Goal: Task Accomplishment & Management: Complete application form

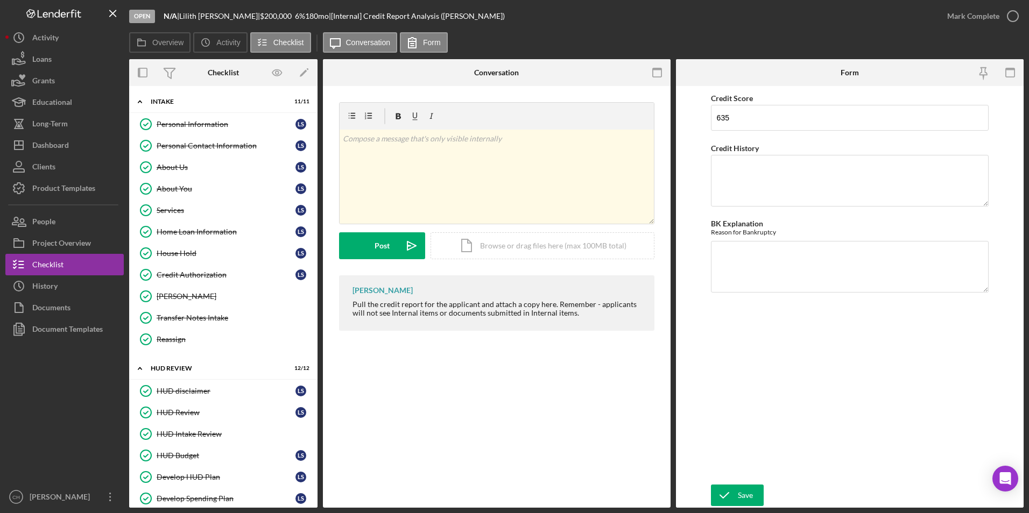
scroll to position [416, 0]
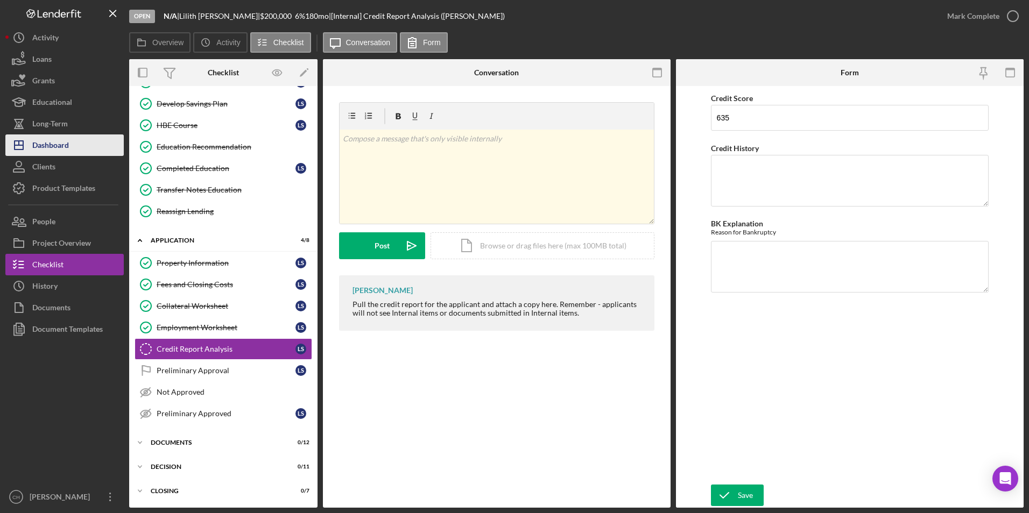
click at [59, 149] on div "Dashboard" at bounding box center [50, 147] width 37 height 24
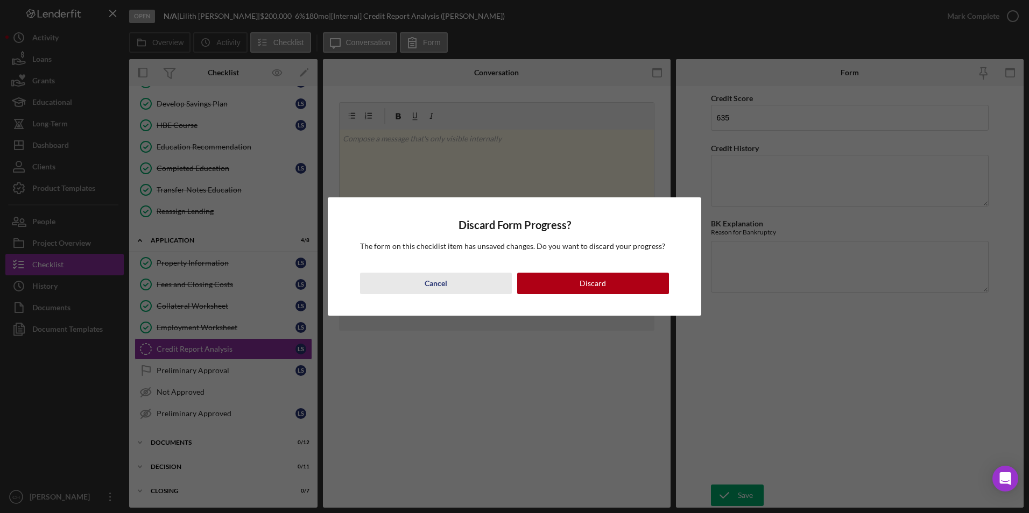
click at [441, 280] on div "Cancel" at bounding box center [435, 284] width 23 height 22
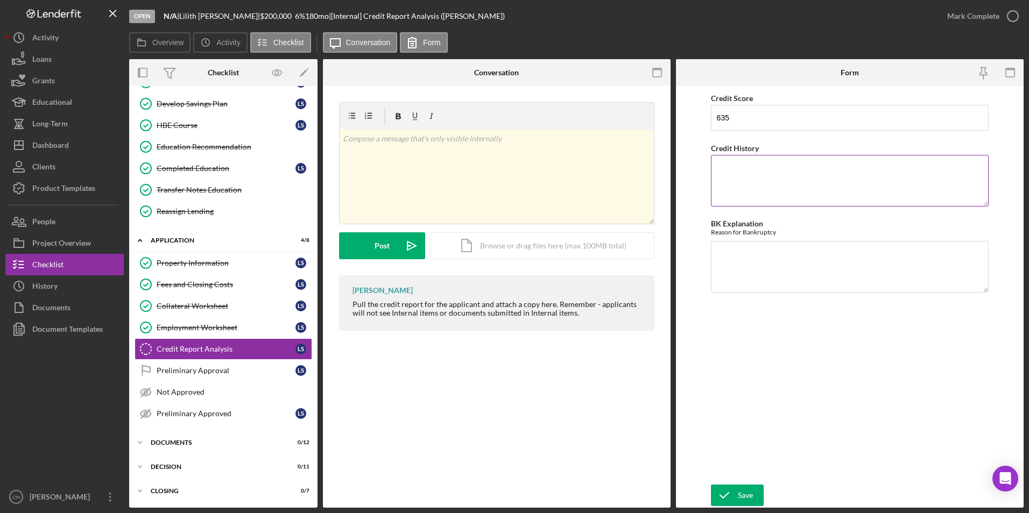
click at [739, 163] on textarea "Credit History" at bounding box center [850, 181] width 278 height 52
type textarea "One collection in dispute."
type textarea "NA"
click at [748, 513] on html "Open N/A | [PERSON_NAME] | $200,000 $200,000 6 % 180 mo | [Internal] Credit Rep…" at bounding box center [514, 256] width 1029 height 513
click at [748, 505] on div "Save" at bounding box center [745, 496] width 15 height 22
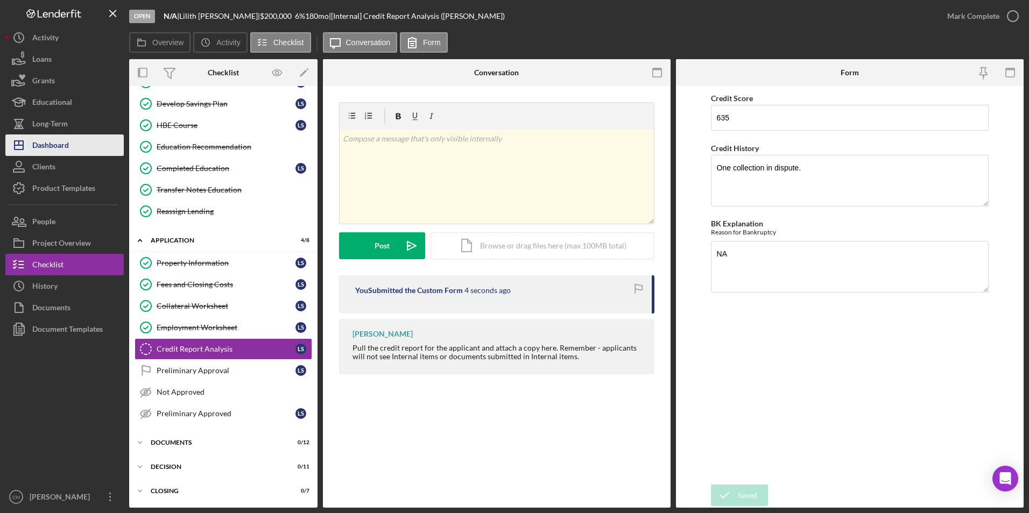
click at [75, 146] on button "Icon/Dashboard Dashboard" at bounding box center [64, 146] width 118 height 22
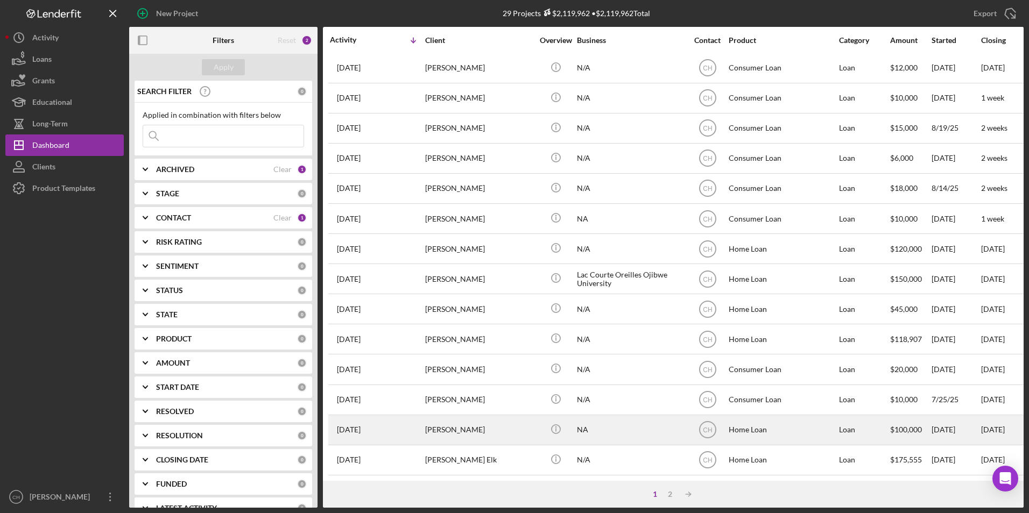
scroll to position [341, 0]
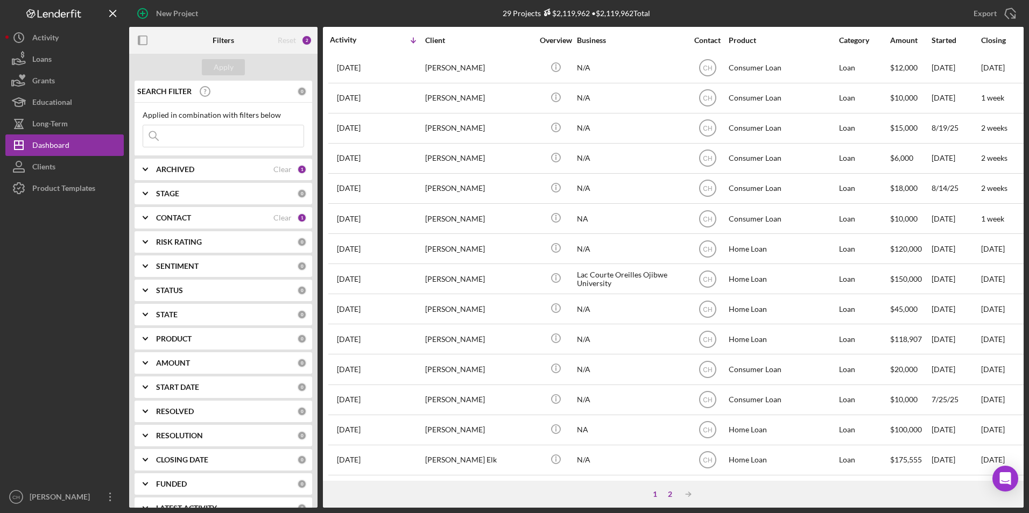
click at [671, 494] on div "2" at bounding box center [669, 494] width 15 height 9
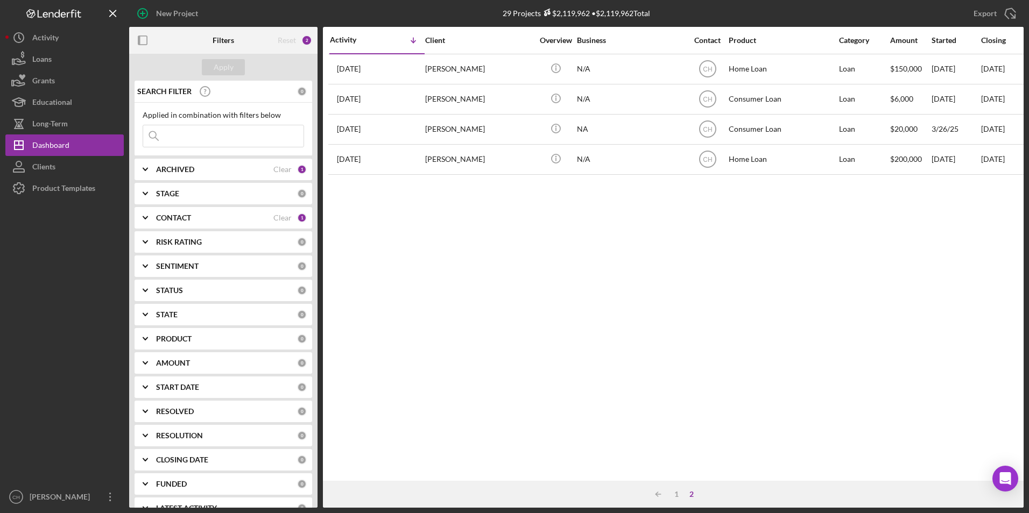
scroll to position [0, 0]
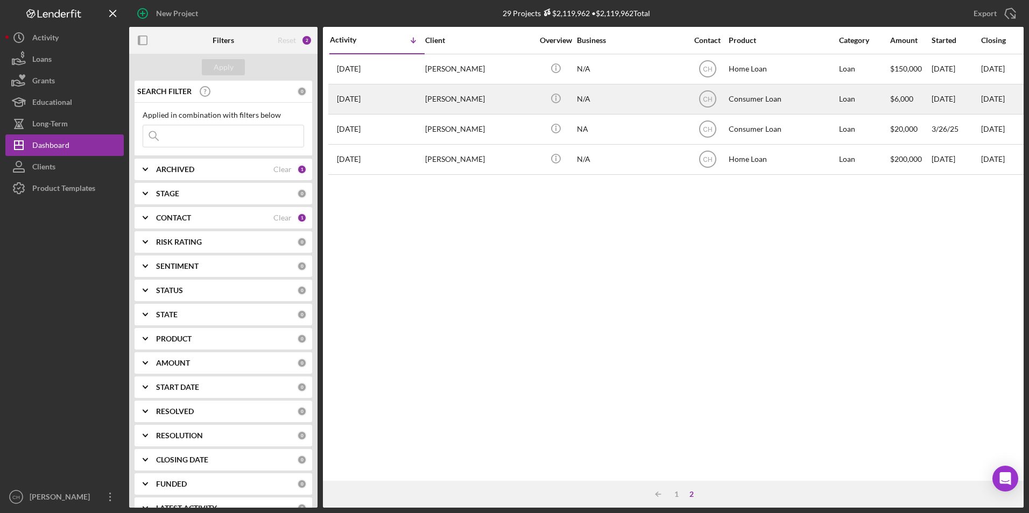
click at [453, 106] on div "[PERSON_NAME]" at bounding box center [479, 99] width 108 height 29
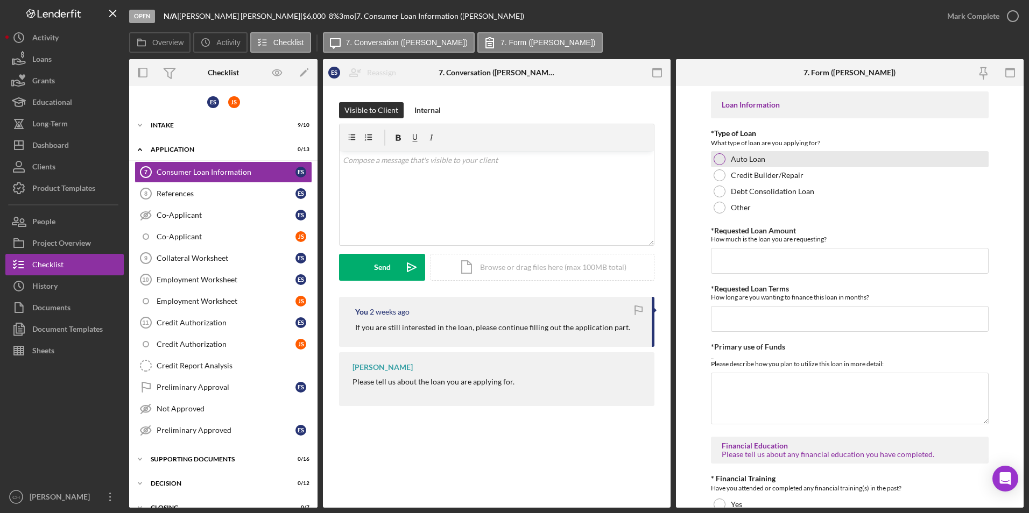
click at [717, 163] on div at bounding box center [719, 159] width 12 height 12
click at [731, 258] on input "*Requested Loan Amount" at bounding box center [850, 261] width 278 height 26
type input "$10,500"
click at [749, 321] on input "*Requested Loan Terms" at bounding box center [850, 319] width 278 height 26
type input "5"
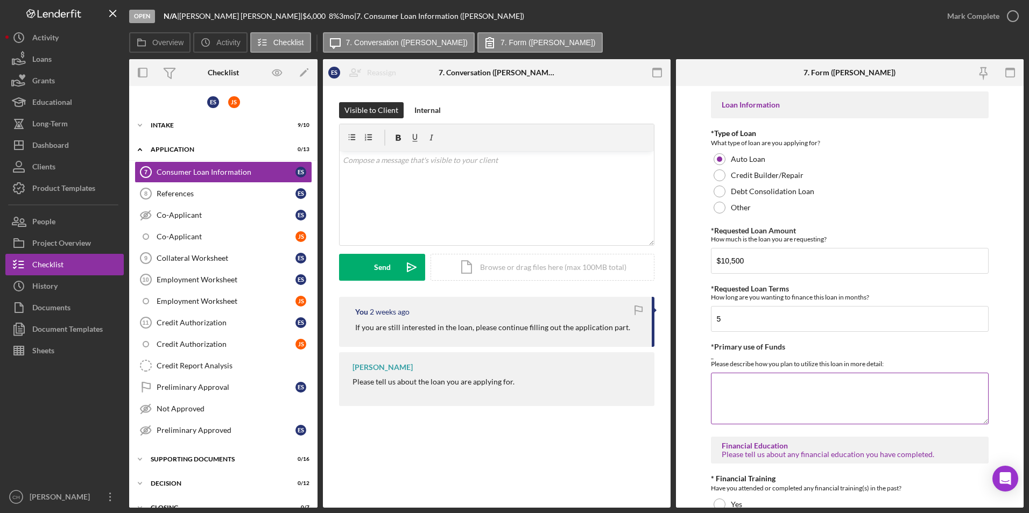
click at [740, 382] on textarea "*Primary use of Funds" at bounding box center [850, 399] width 278 height 52
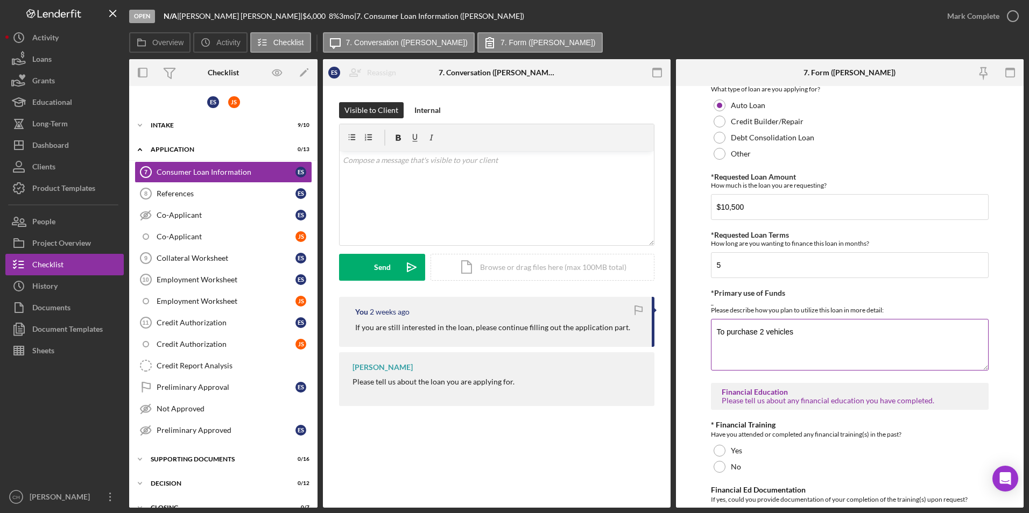
scroll to position [323, 0]
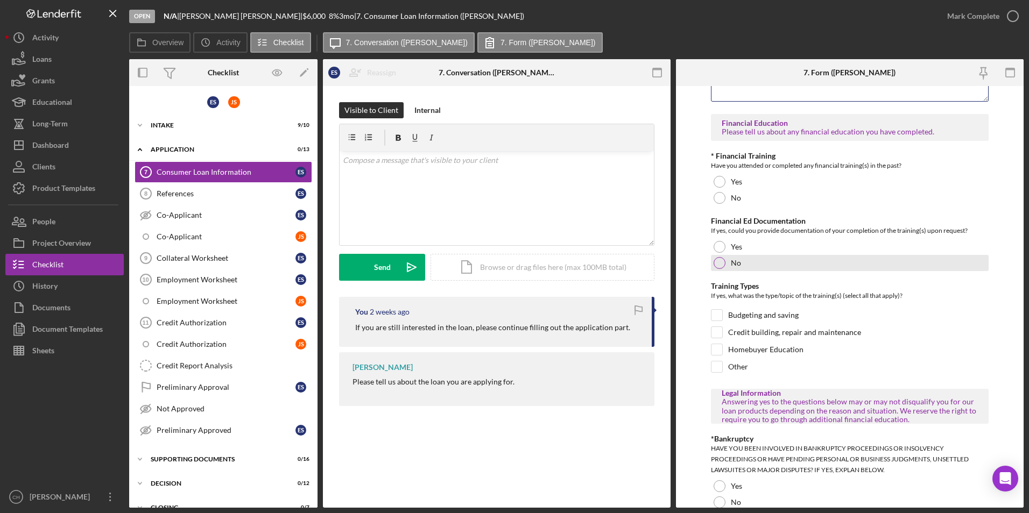
type textarea "To purchase 2 vehicles"
click at [714, 261] on div at bounding box center [719, 263] width 12 height 12
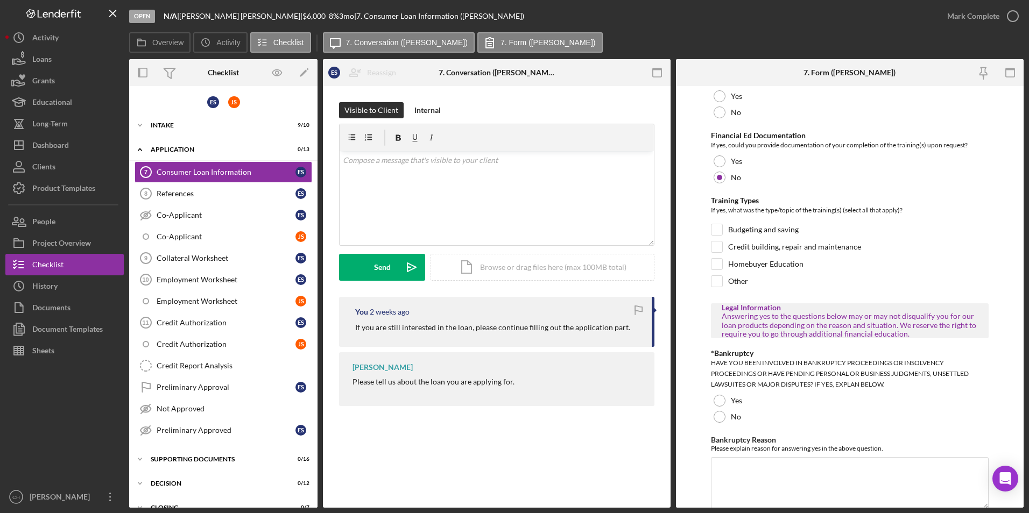
scroll to position [484, 0]
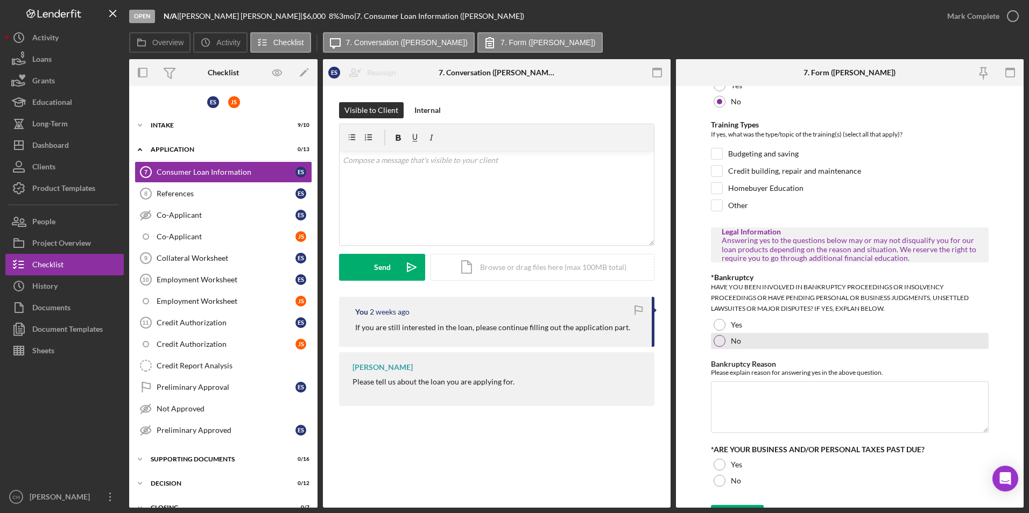
click at [723, 343] on div at bounding box center [719, 341] width 12 height 12
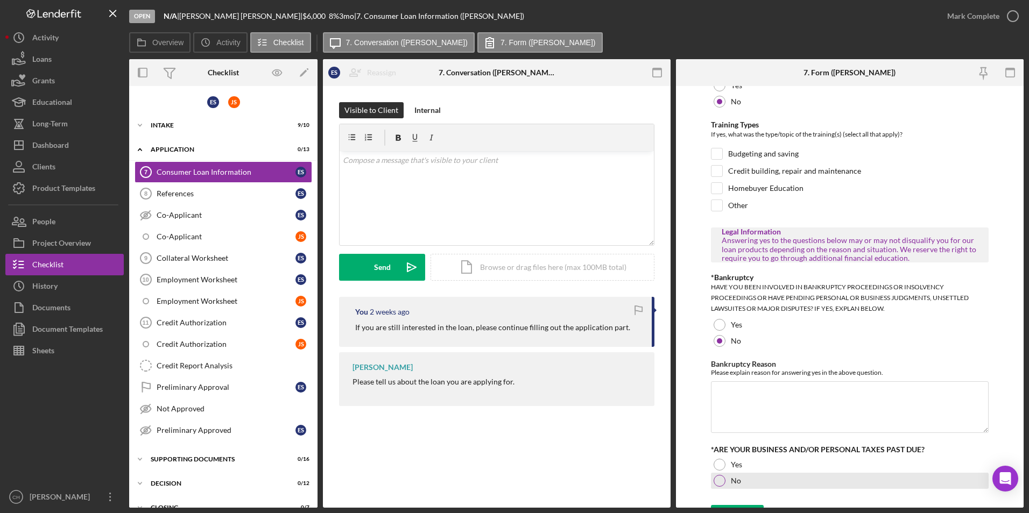
click at [721, 479] on div at bounding box center [719, 481] width 12 height 12
click at [730, 506] on icon "submit" at bounding box center [724, 516] width 27 height 27
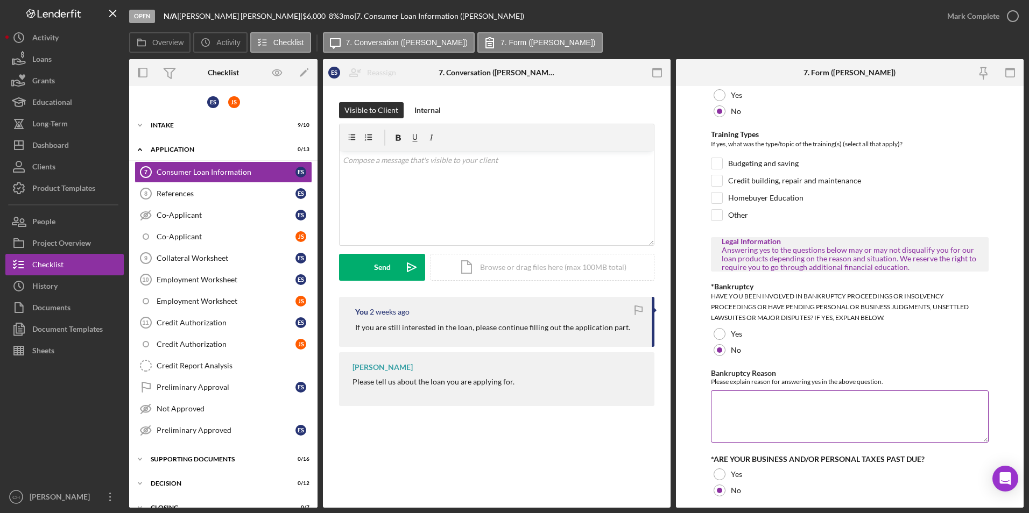
scroll to position [511, 0]
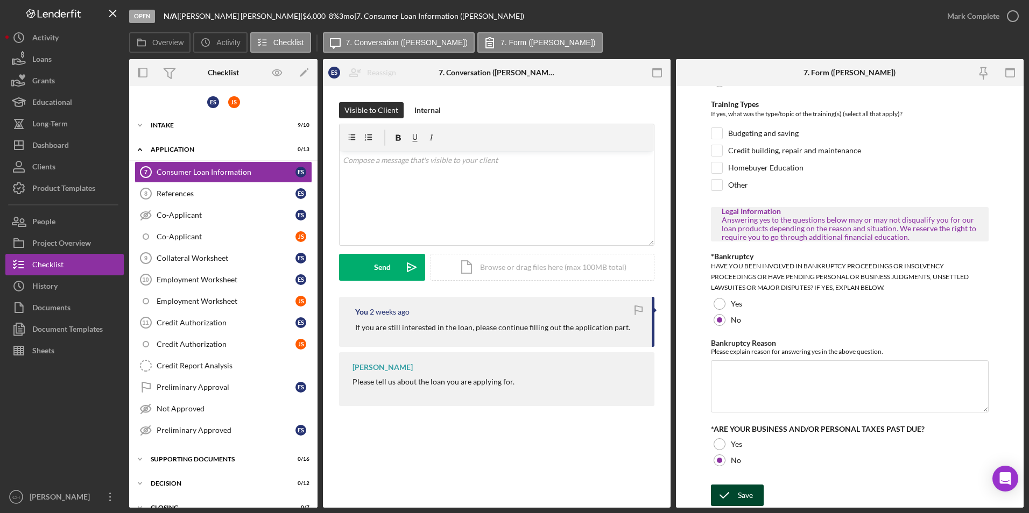
click at [745, 492] on div "Save" at bounding box center [745, 496] width 15 height 22
click at [973, 16] on div "Mark Complete" at bounding box center [973, 16] width 52 height 22
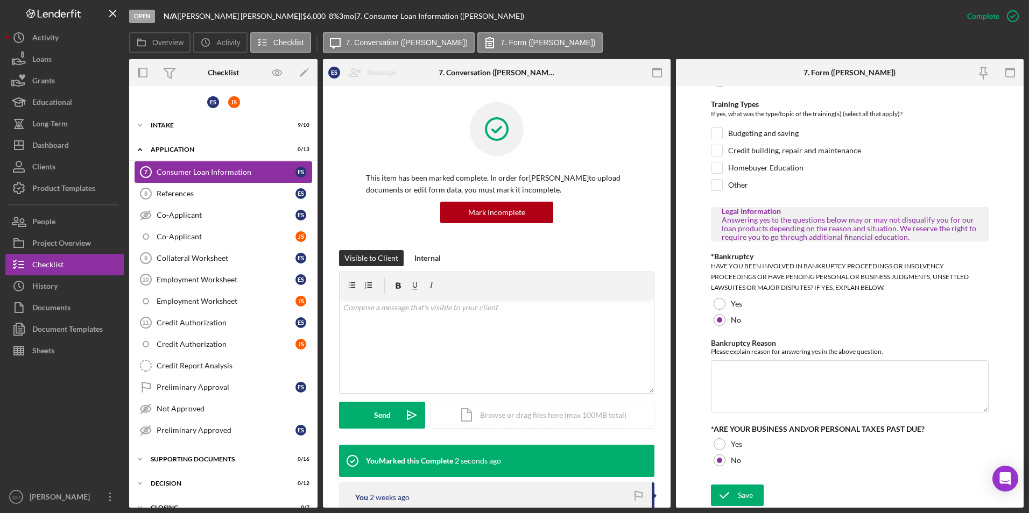
click at [182, 168] on div "Consumer Loan Information" at bounding box center [226, 172] width 139 height 9
click at [738, 493] on div "Save" at bounding box center [745, 496] width 15 height 22
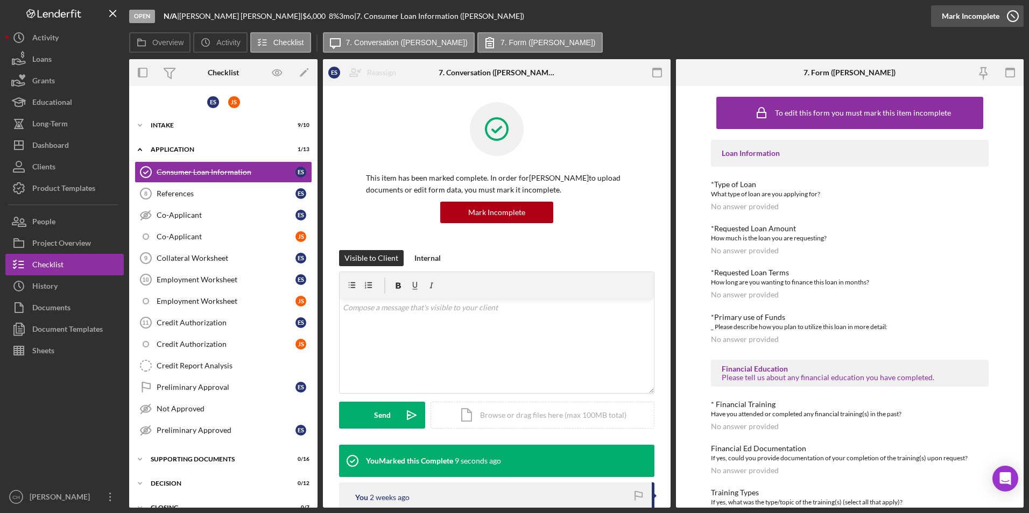
click at [973, 13] on div "Mark Incomplete" at bounding box center [971, 16] width 58 height 22
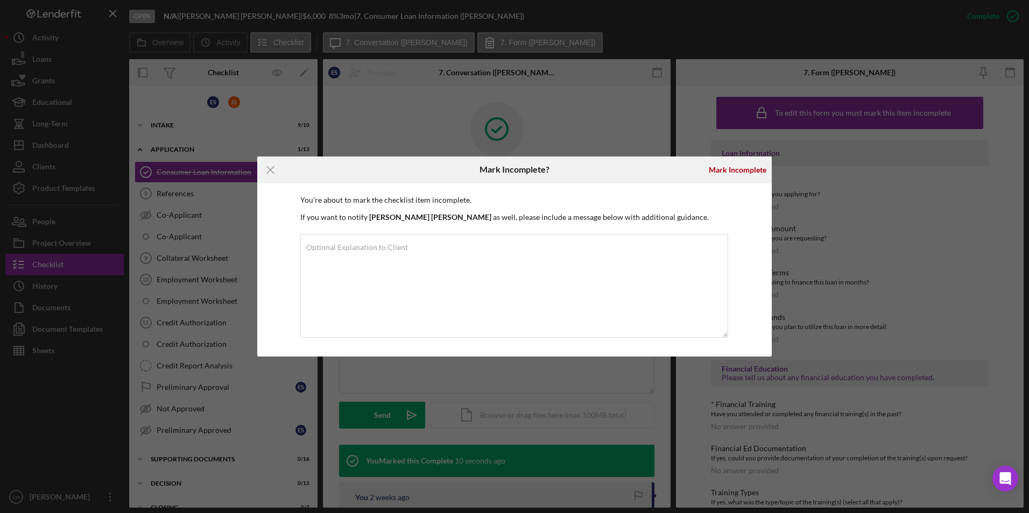
click at [859, 184] on div "Icon/Menu Close Mark Incomplete? [PERSON_NAME] You're about to mark the checkli…" at bounding box center [514, 256] width 1029 height 513
click at [272, 173] on icon "Icon/Menu Close" at bounding box center [270, 170] width 27 height 27
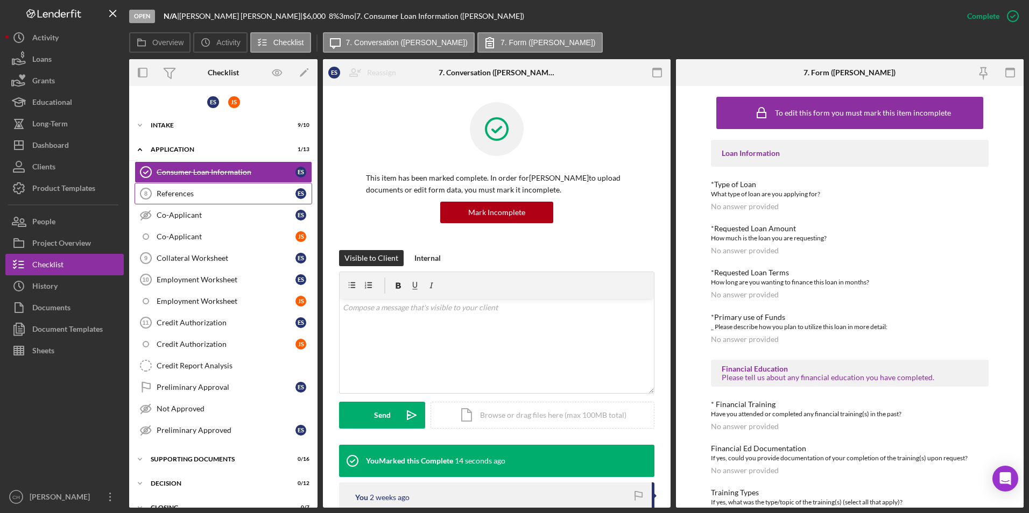
click at [165, 195] on div "References" at bounding box center [226, 193] width 139 height 9
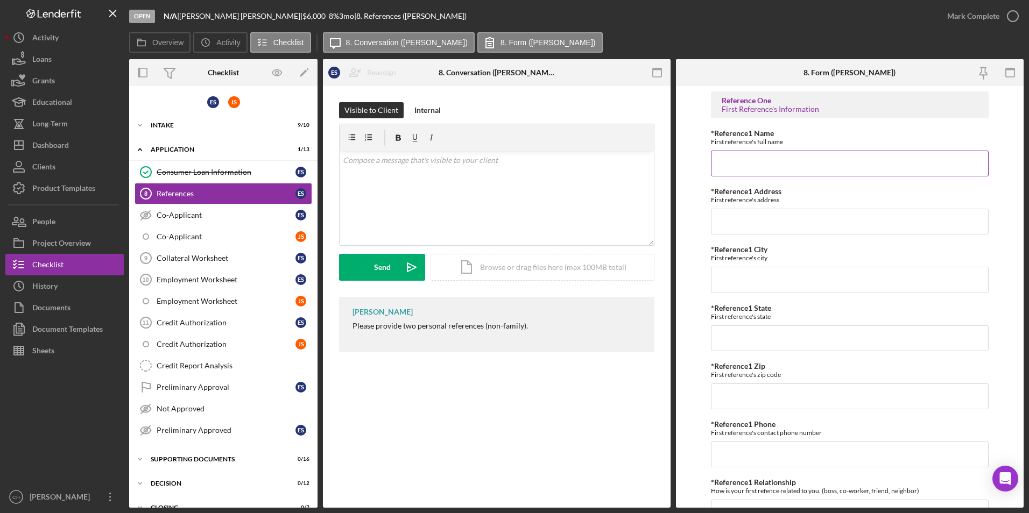
click at [756, 157] on input "*Reference1 Name" at bounding box center [850, 164] width 278 height 26
type input "[PERSON_NAME]"
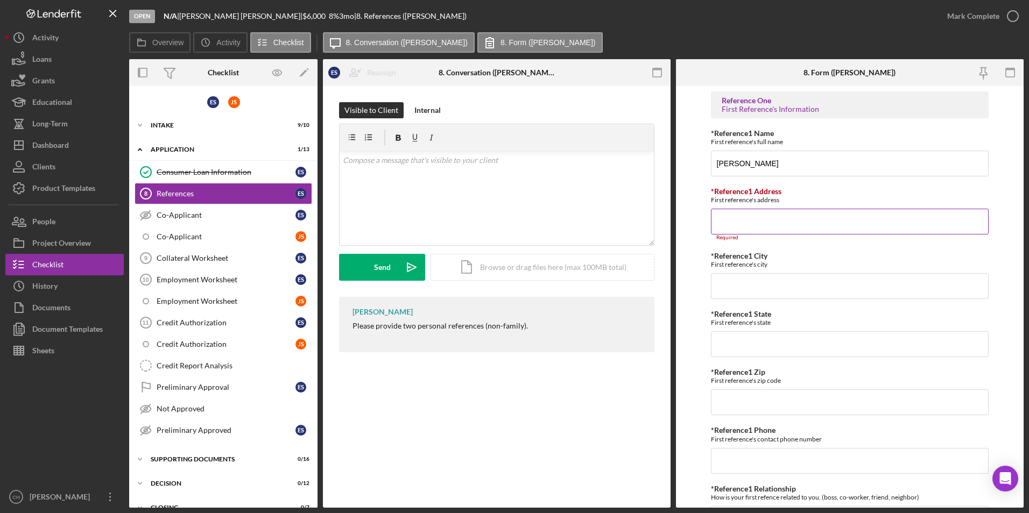
click at [760, 218] on input "*Reference1 Address" at bounding box center [850, 222] width 278 height 26
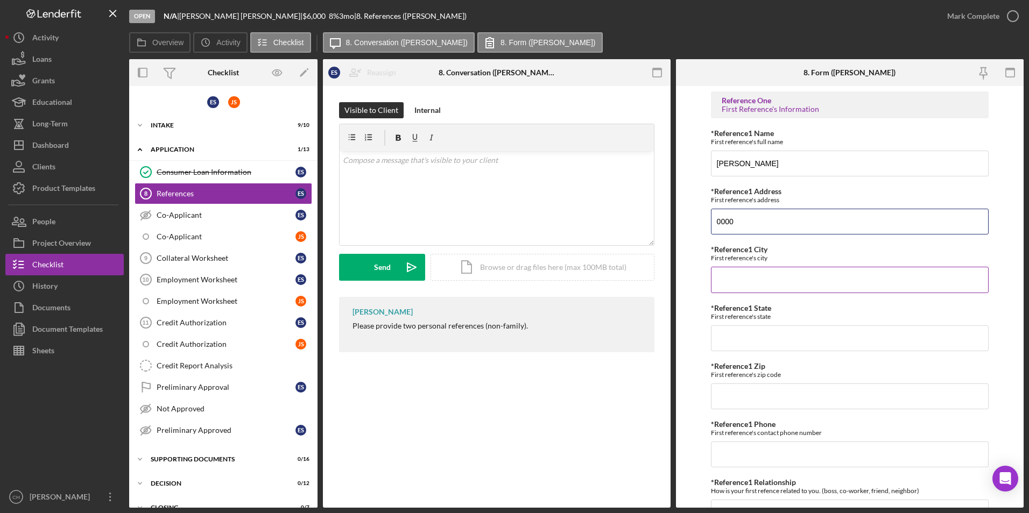
type input "0000"
click at [717, 287] on input "*Reference1 City" at bounding box center [850, 280] width 278 height 26
type input "Prescott"
type input "WI"
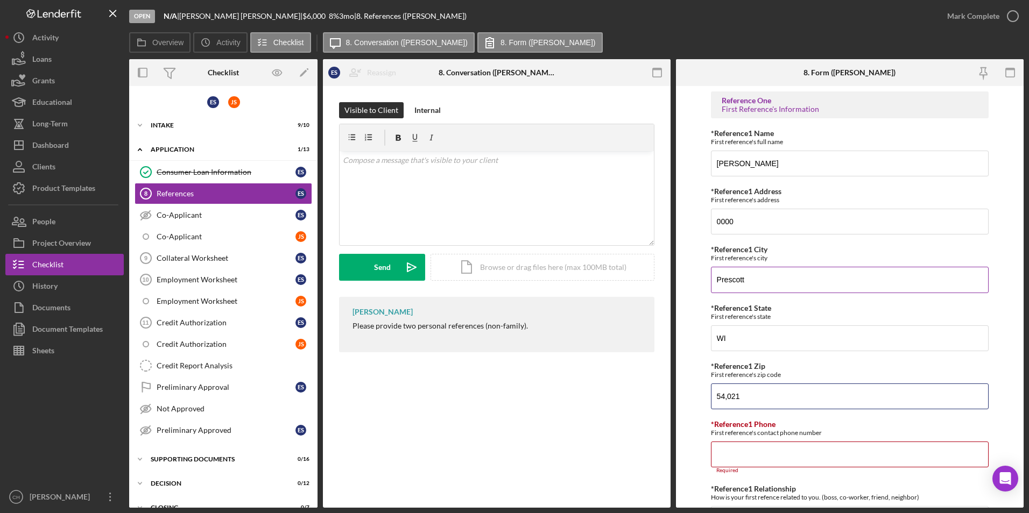
type input "54,021"
type input "[PHONE_NUMBER]"
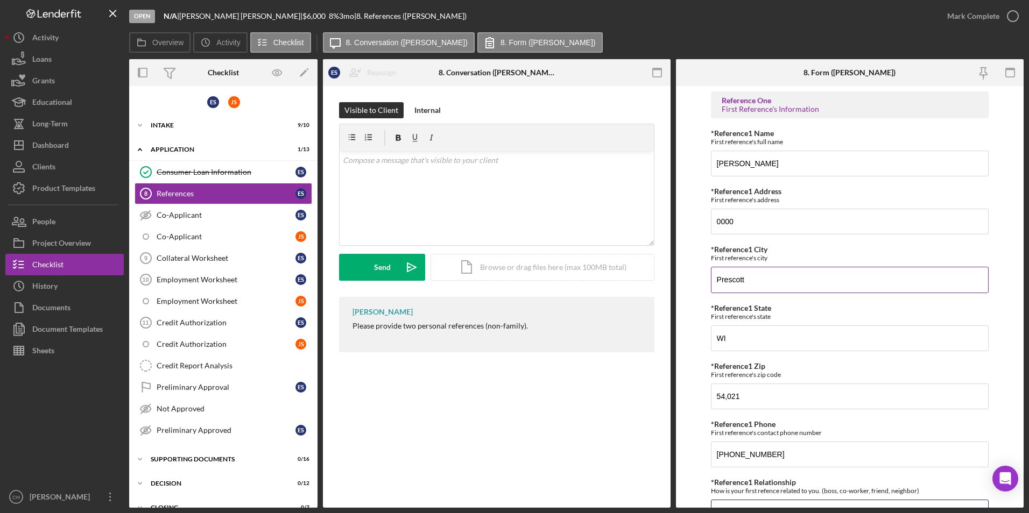
scroll to position [18, 0]
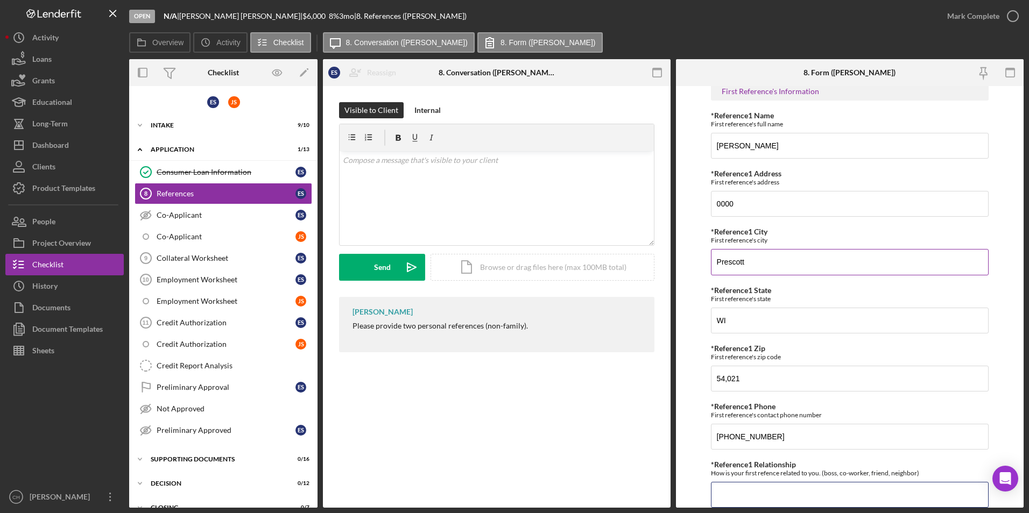
type input "D"
type input "Friend"
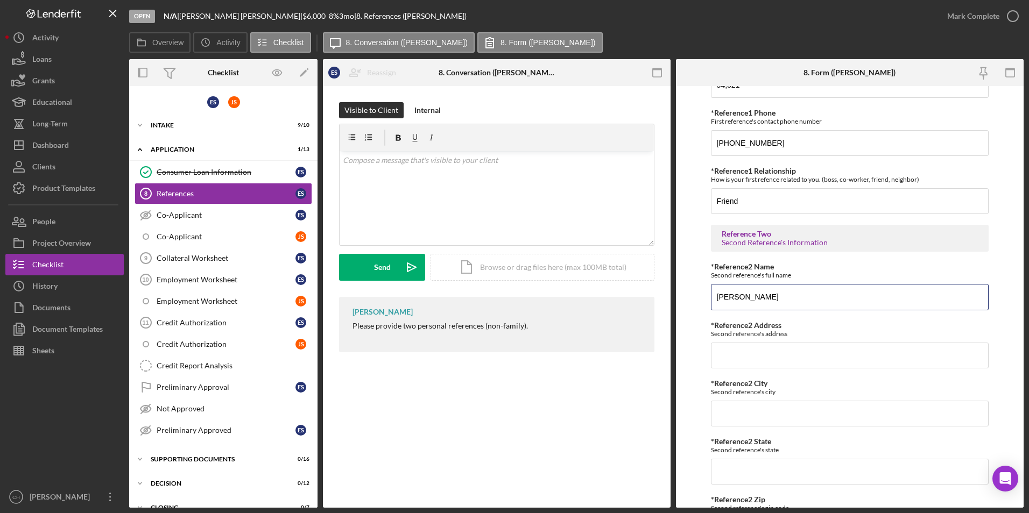
type input "[PERSON_NAME]"
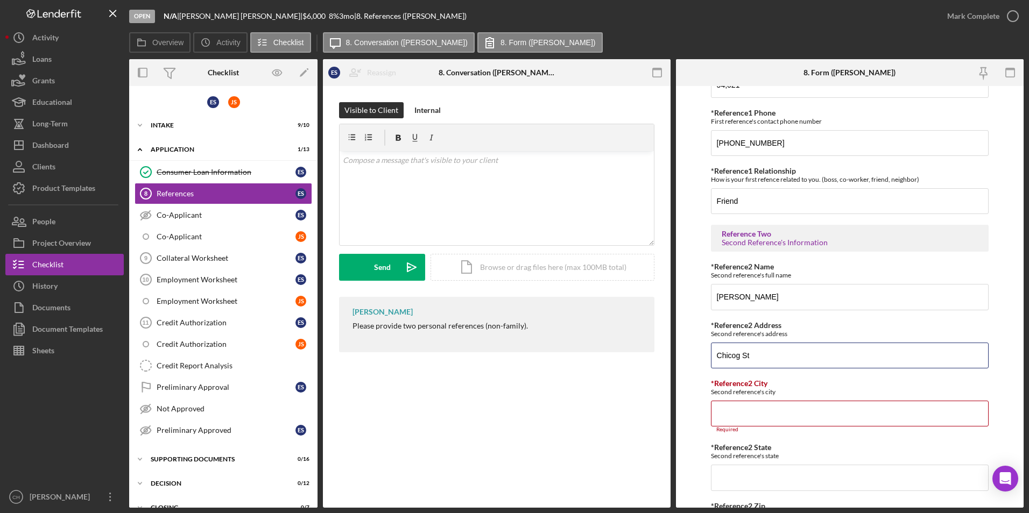
type input "Chicog St"
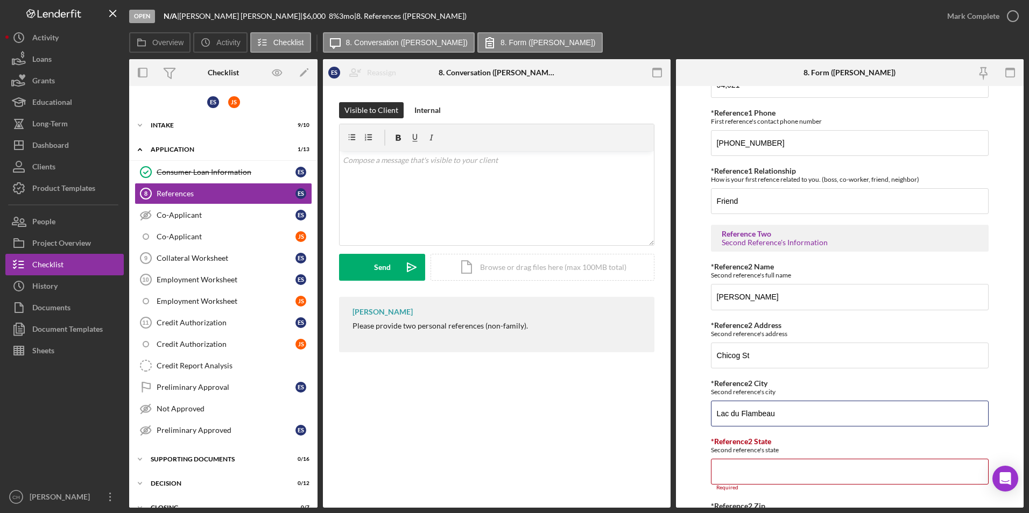
type input "Lac du Flambeau"
type input "WI"
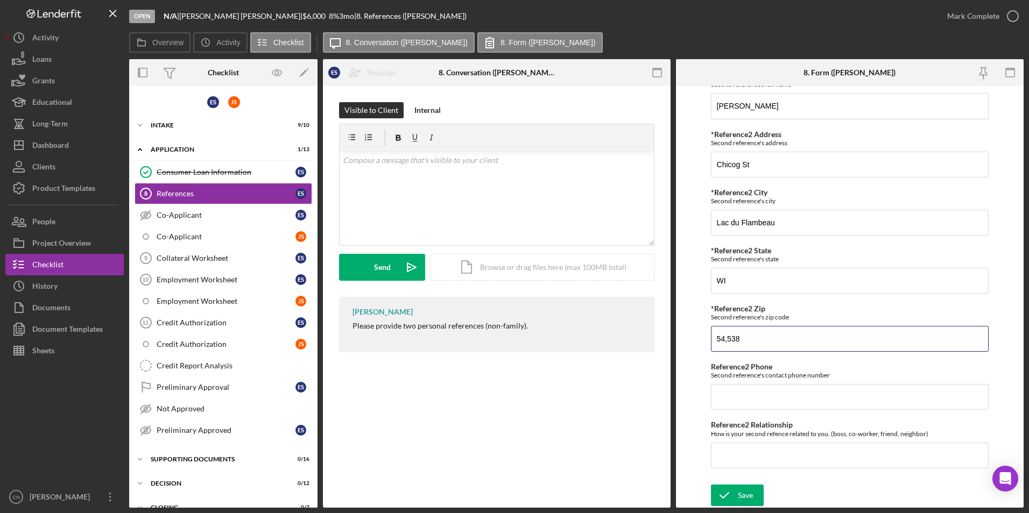
type input "54,538"
type input "[PHONE_NUMBER]"
type input "Friend"
click at [732, 500] on icon "submit" at bounding box center [724, 495] width 27 height 27
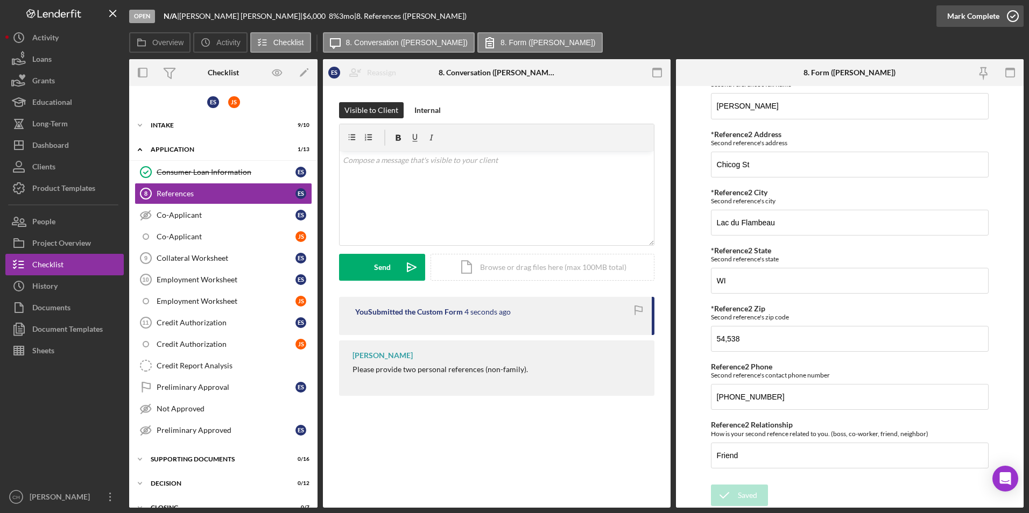
click at [968, 10] on div "Mark Complete" at bounding box center [973, 16] width 52 height 22
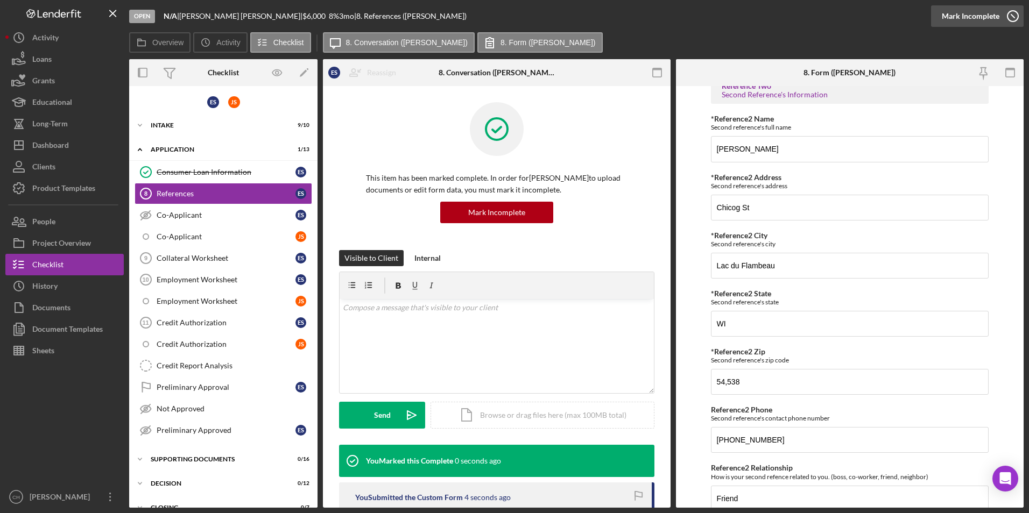
scroll to position [546, 0]
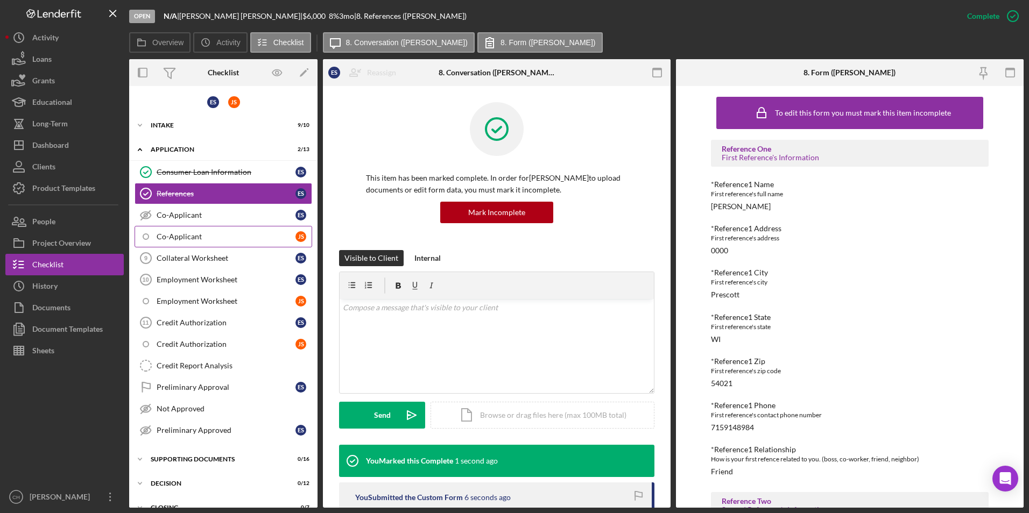
click at [175, 236] on div "Co-Applicant" at bounding box center [226, 236] width 139 height 9
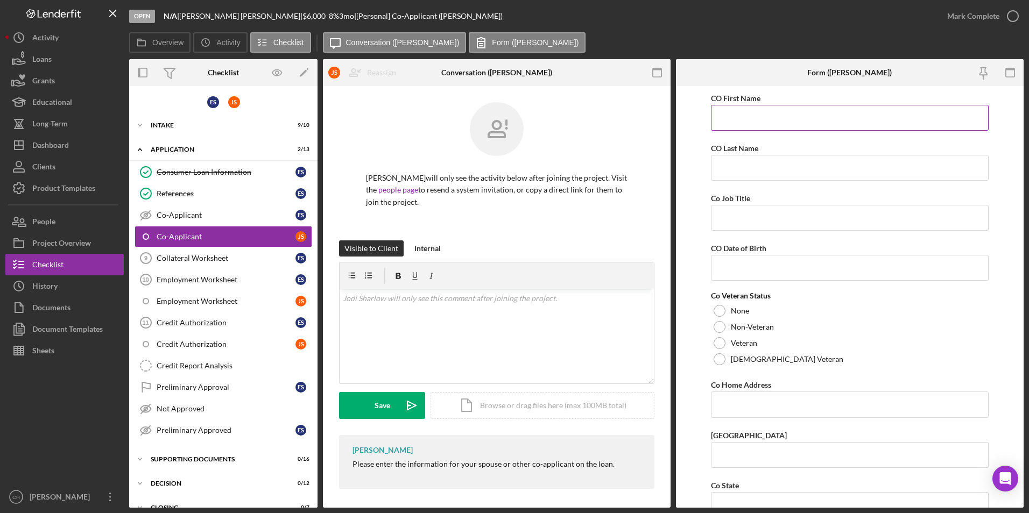
click at [733, 124] on input "CO First Name" at bounding box center [850, 118] width 278 height 26
type input "[PERSON_NAME]"
type input "[DATE]"
click at [720, 329] on div at bounding box center [719, 327] width 12 height 12
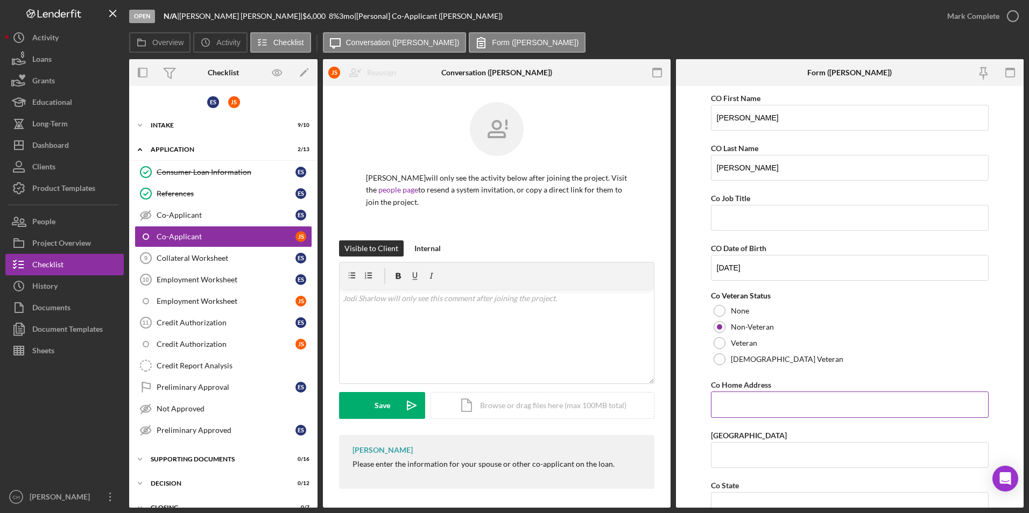
click at [746, 409] on input "Co Home Address" at bounding box center [850, 405] width 278 height 26
type input "[STREET_ADDRESS][PERSON_NAME]"
type input "Lac du Flambeau"
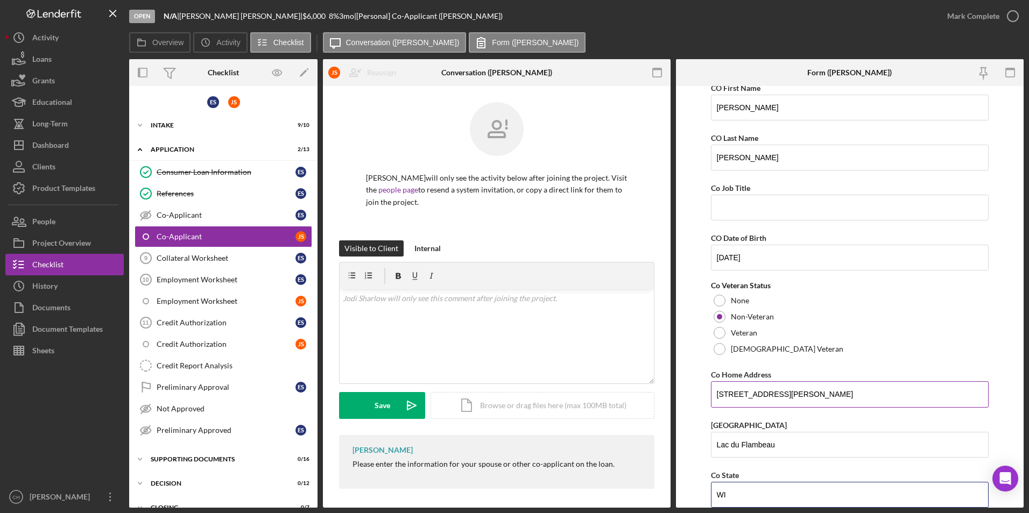
type input "WI"
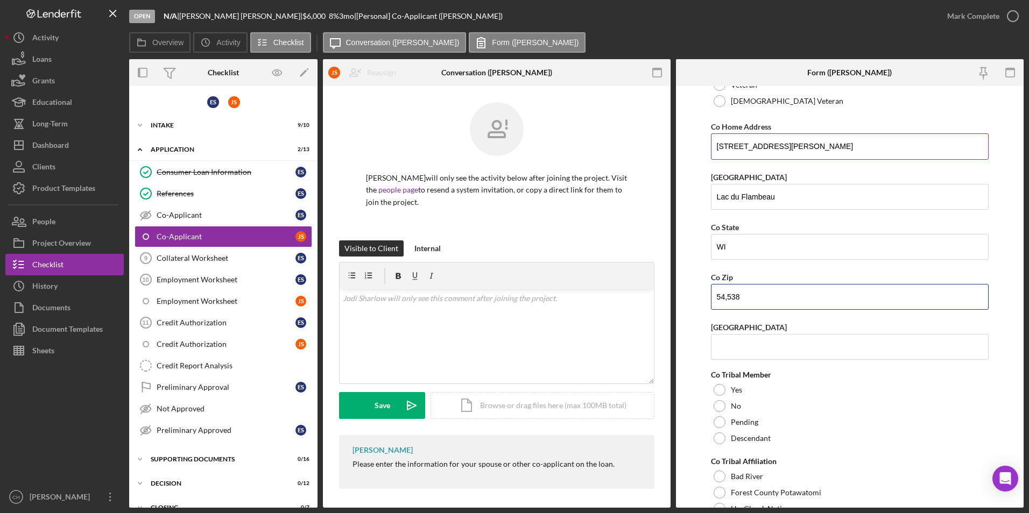
type input "54,538"
type input "Vilas"
click at [717, 408] on div at bounding box center [719, 406] width 12 height 12
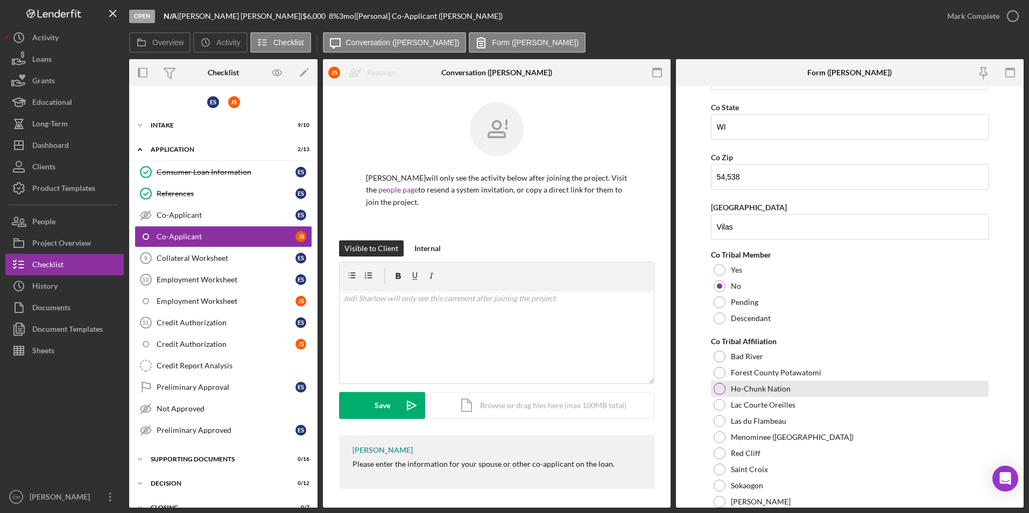
scroll to position [452, 0]
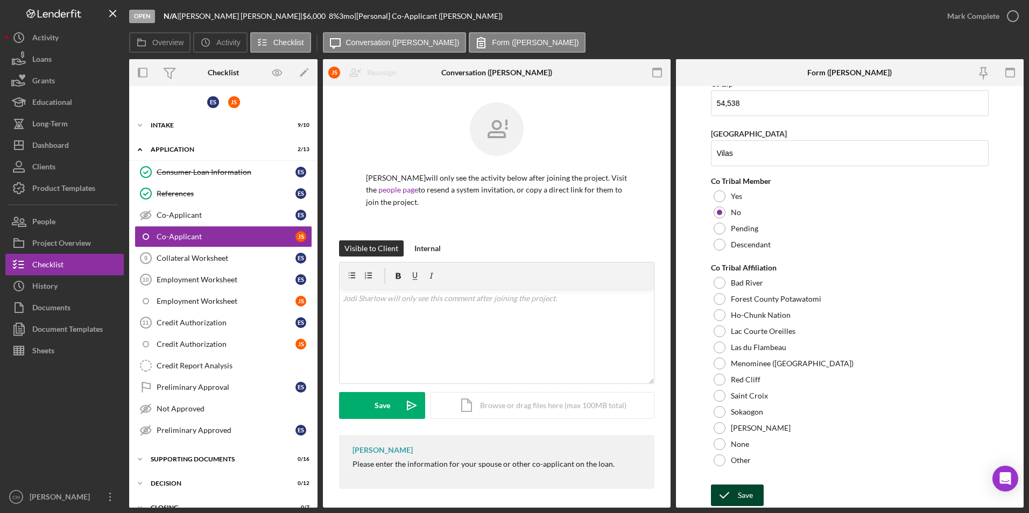
click at [742, 491] on div "Save" at bounding box center [745, 496] width 15 height 22
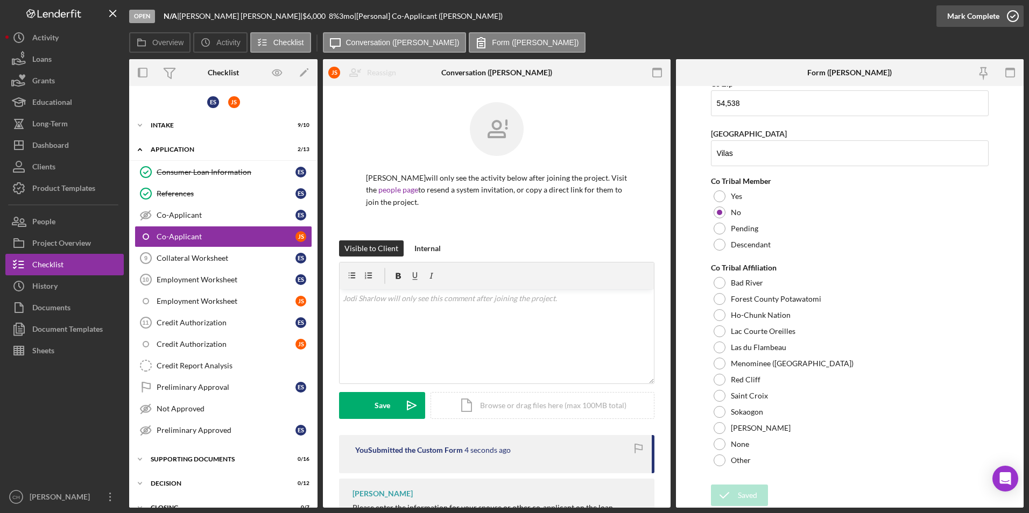
click at [970, 19] on div "Mark Complete" at bounding box center [973, 16] width 52 height 22
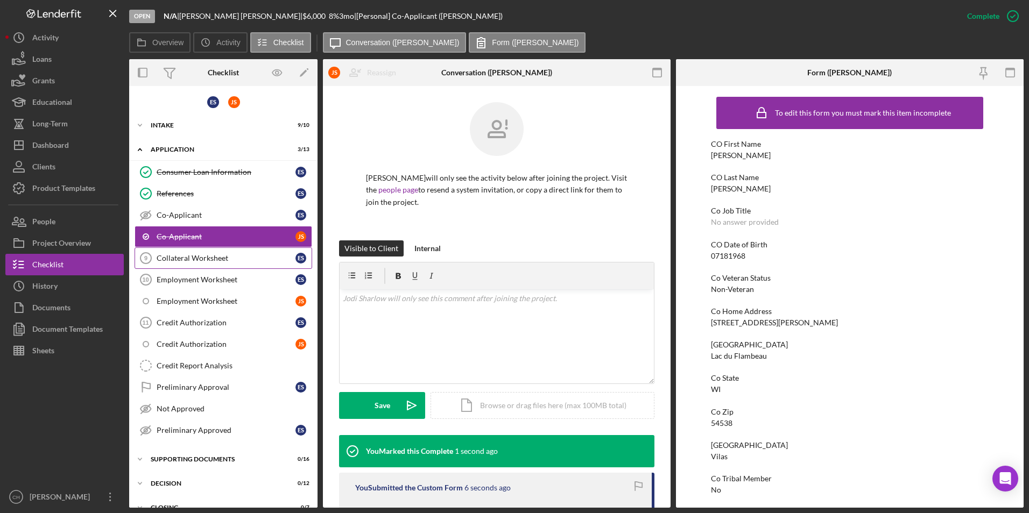
click at [217, 265] on link "Collateral Worksheet 9 Collateral Worksheet E S" at bounding box center [224, 258] width 178 height 22
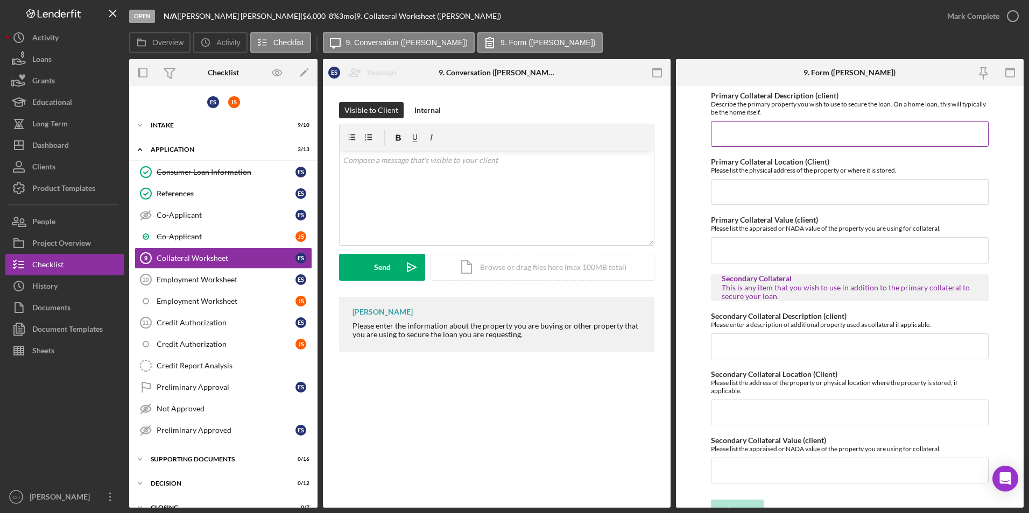
click at [739, 124] on input "Primary Collateral Description (client)" at bounding box center [850, 134] width 278 height 26
type input "2015 Chevy Malibu"
type input "[STREET_ADDRESS][PERSON_NAME]"
click at [745, 258] on input "Primary Collateral Value (client)" at bounding box center [850, 250] width 278 height 26
type input "$11,217"
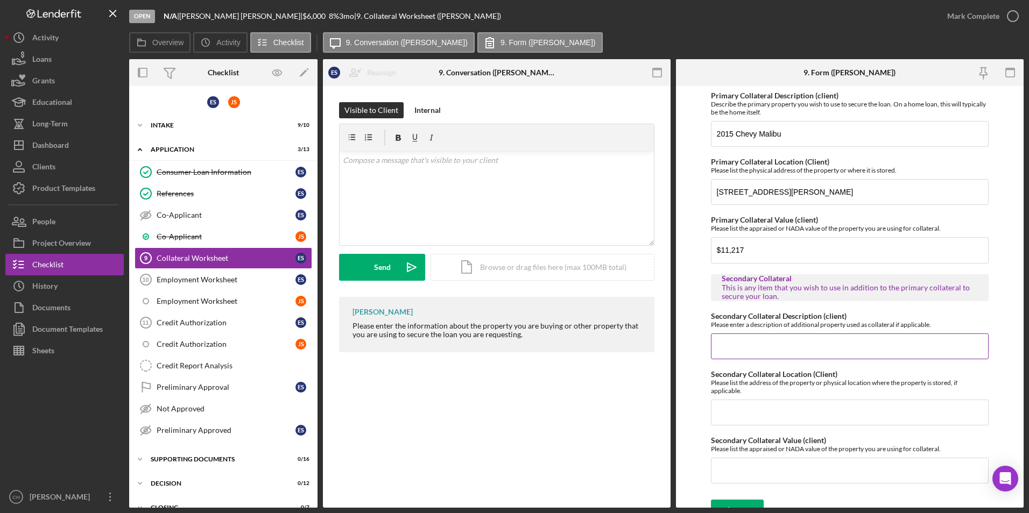
click at [758, 344] on input "Secondary Collateral Description (client)" at bounding box center [850, 347] width 278 height 26
type input "2019 Hyundai Accent"
type input "[STREET_ADDRESS][PERSON_NAME]"
type input "$9,512"
click at [738, 504] on div "Save" at bounding box center [745, 511] width 15 height 22
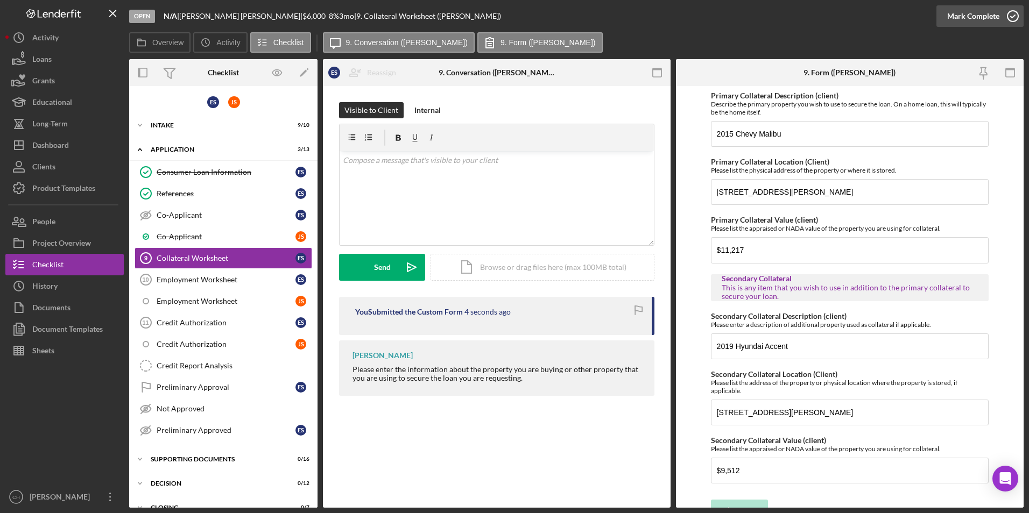
click at [973, 20] on div "Mark Complete" at bounding box center [973, 16] width 52 height 22
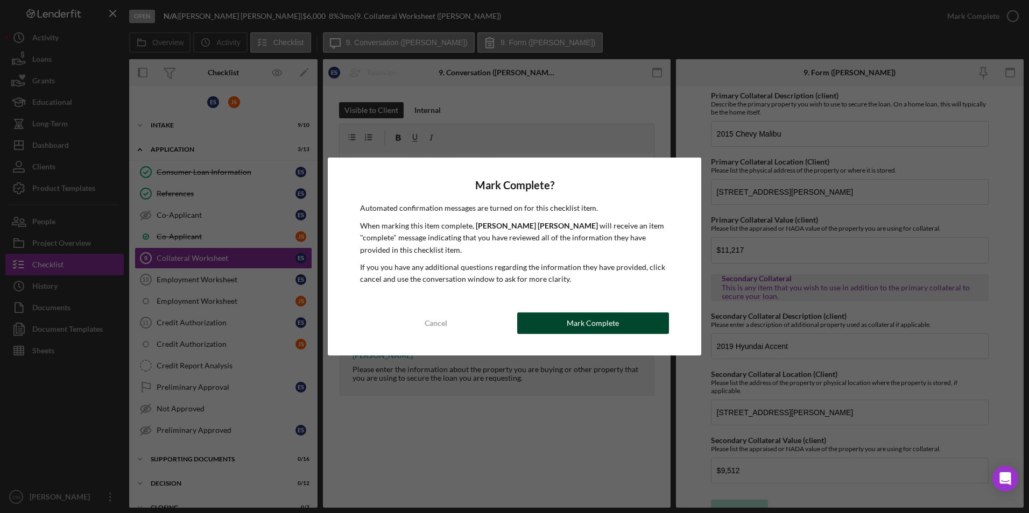
click at [588, 332] on div "Mark Complete" at bounding box center [593, 324] width 52 height 22
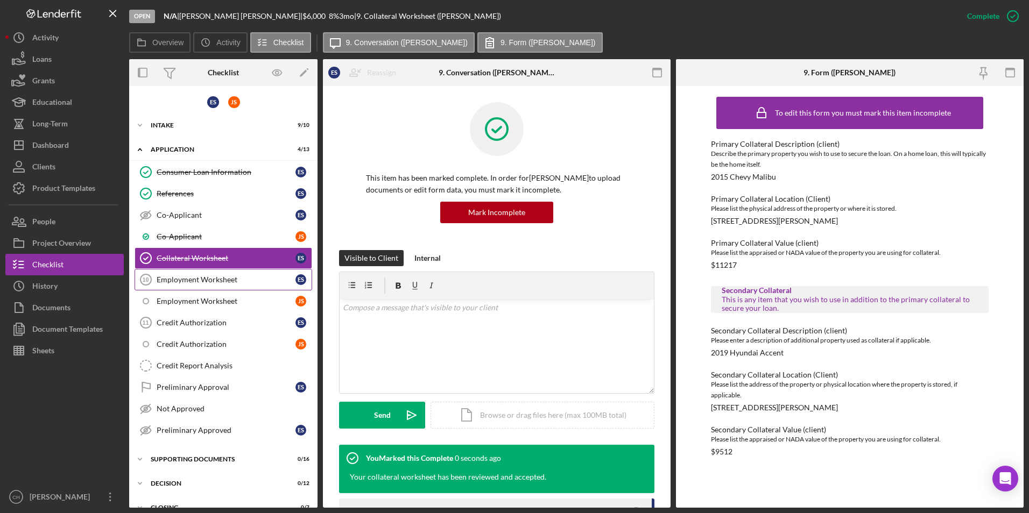
click at [205, 281] on div "Employment Worksheet" at bounding box center [226, 279] width 139 height 9
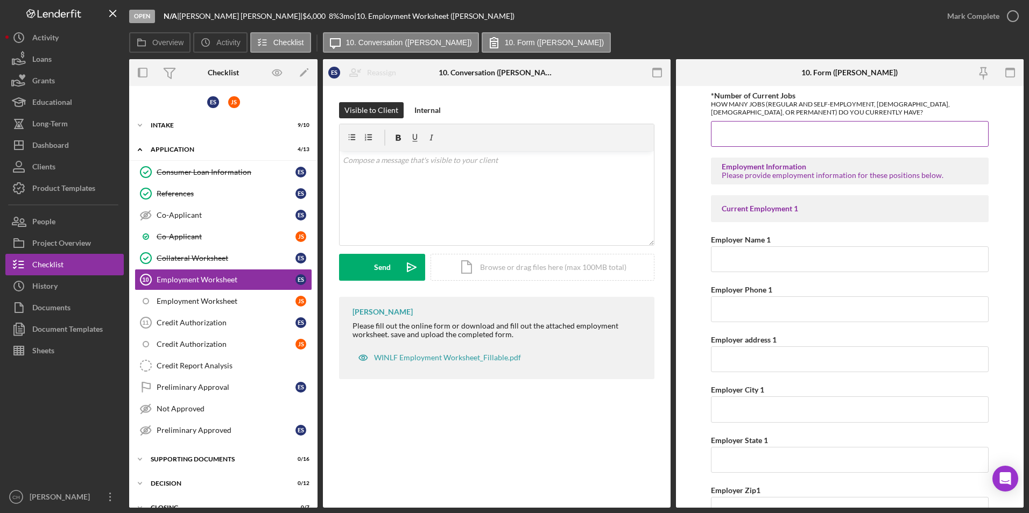
click at [748, 133] on input "*Number of Current Jobs" at bounding box center [850, 134] width 278 height 26
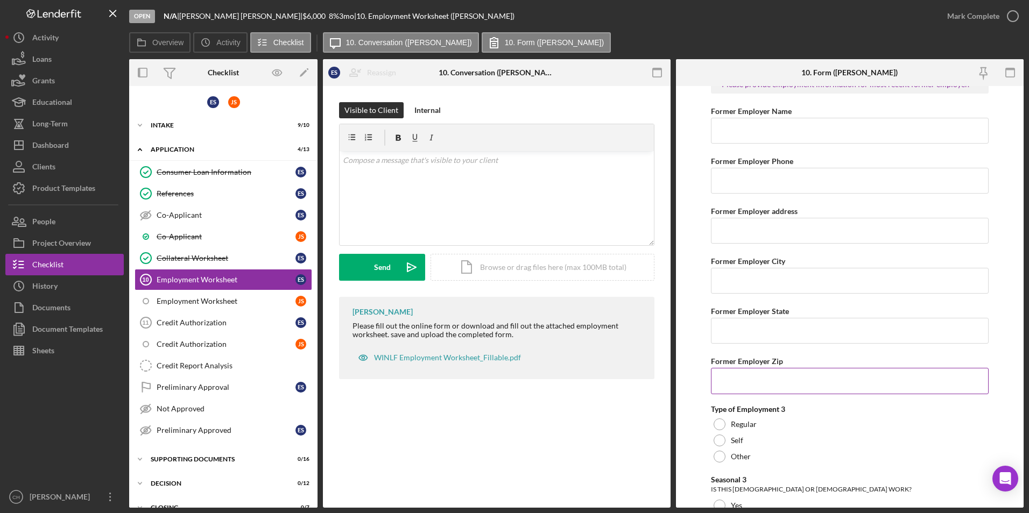
scroll to position [44, 0]
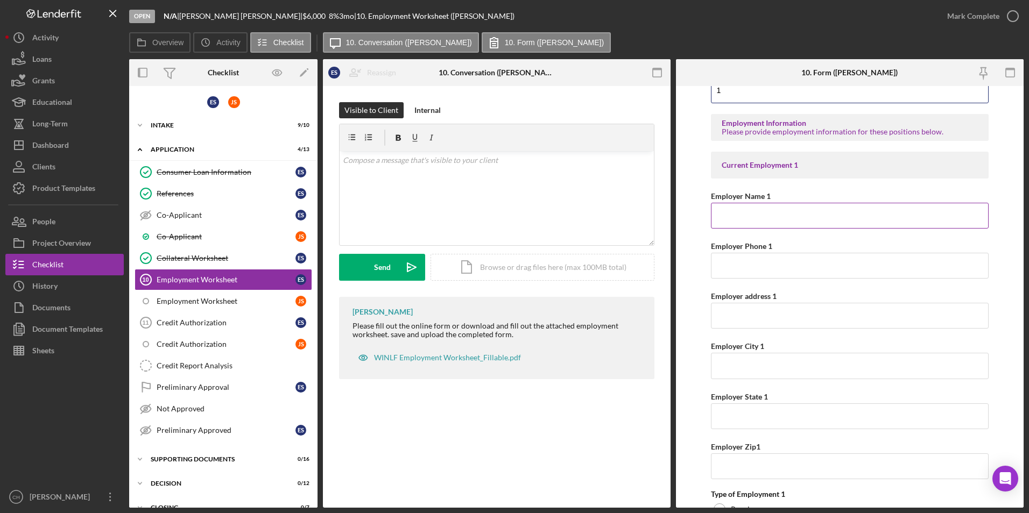
type input "1"
click at [740, 216] on input "Employer Name 1" at bounding box center [850, 216] width 278 height 26
type input "G"
type input "Safe Siding"
type input "[PHONE_NUMBER]"
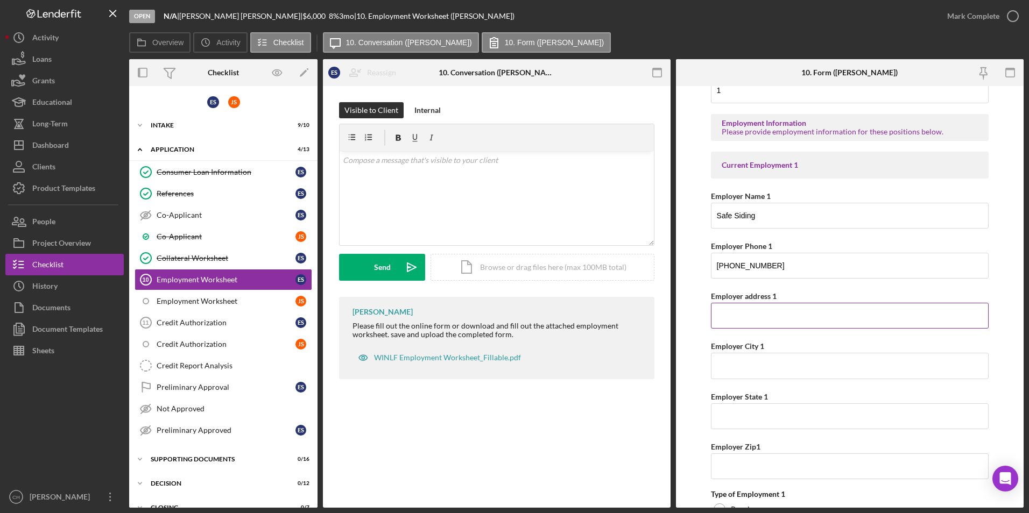
click at [727, 314] on input "Employer address 1" at bounding box center [850, 316] width 278 height 26
type input "[STREET_ADDRESS][PERSON_NAME]"
type input "Lac du Flambeau, [GEOGRAPHIC_DATA]"
type input "[US_STATE]"
type input "54538"
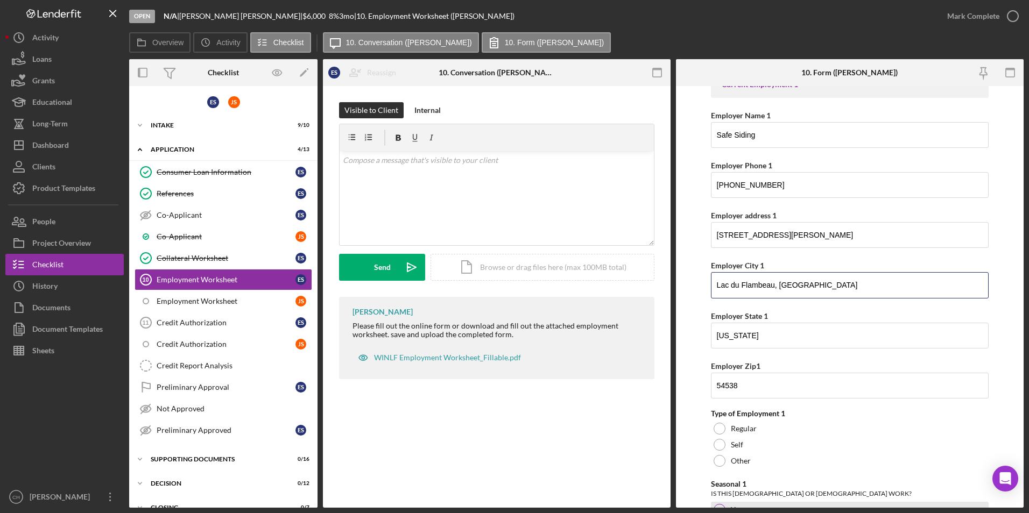
scroll to position [205, 0]
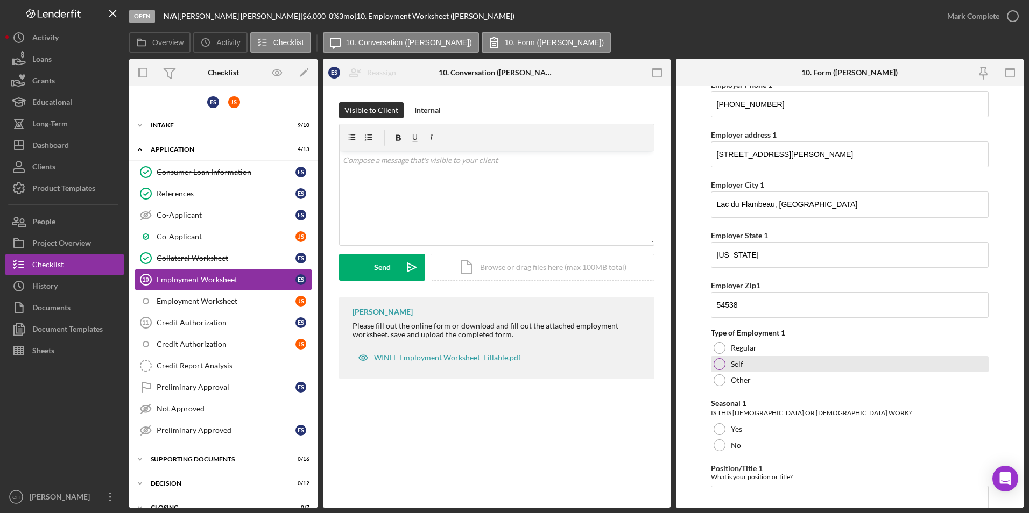
click at [719, 363] on div at bounding box center [719, 364] width 12 height 12
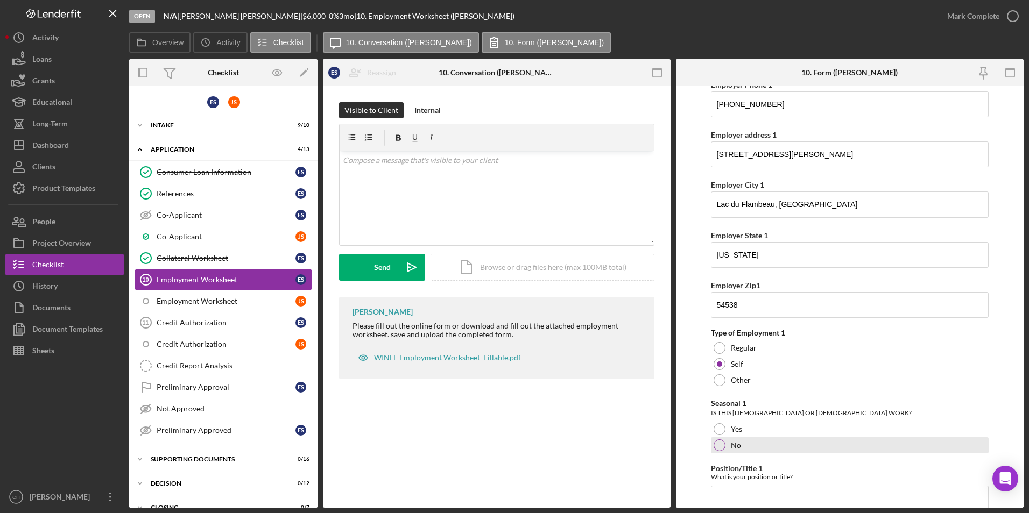
click at [719, 448] on div at bounding box center [719, 446] width 12 height 12
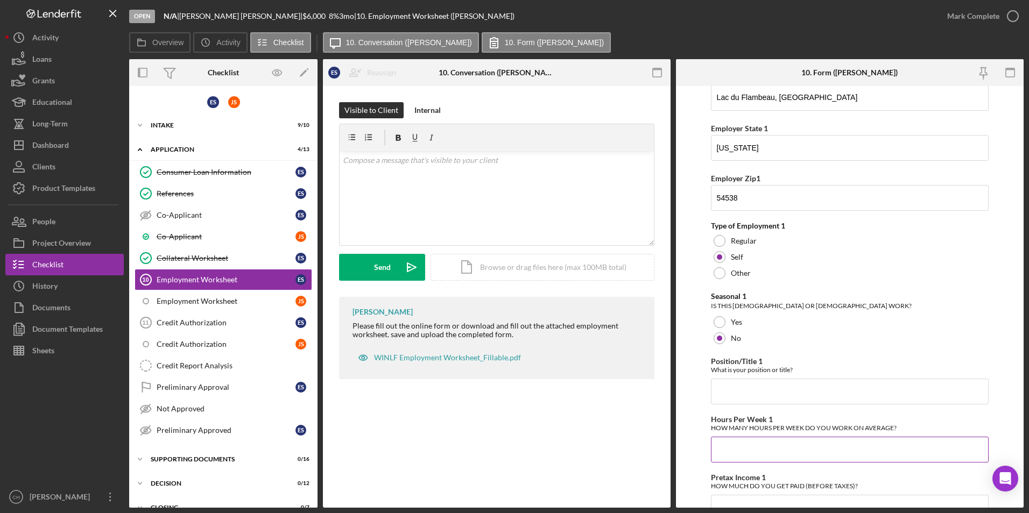
scroll to position [313, 0]
click at [740, 387] on input "Position/Title 1" at bounding box center [850, 391] width 278 height 26
type input "Owner"
click at [755, 453] on input "Hours Per Week 1" at bounding box center [850, 449] width 278 height 26
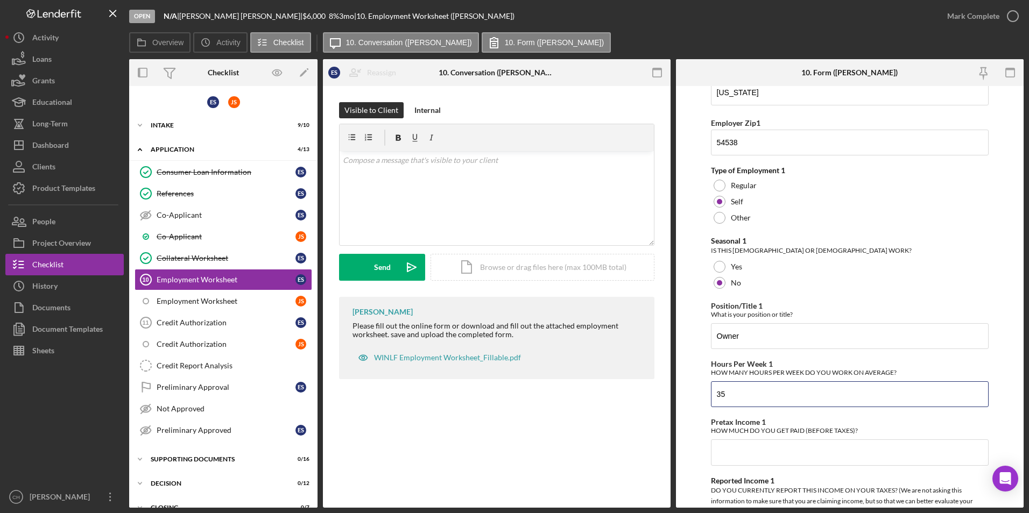
scroll to position [474, 0]
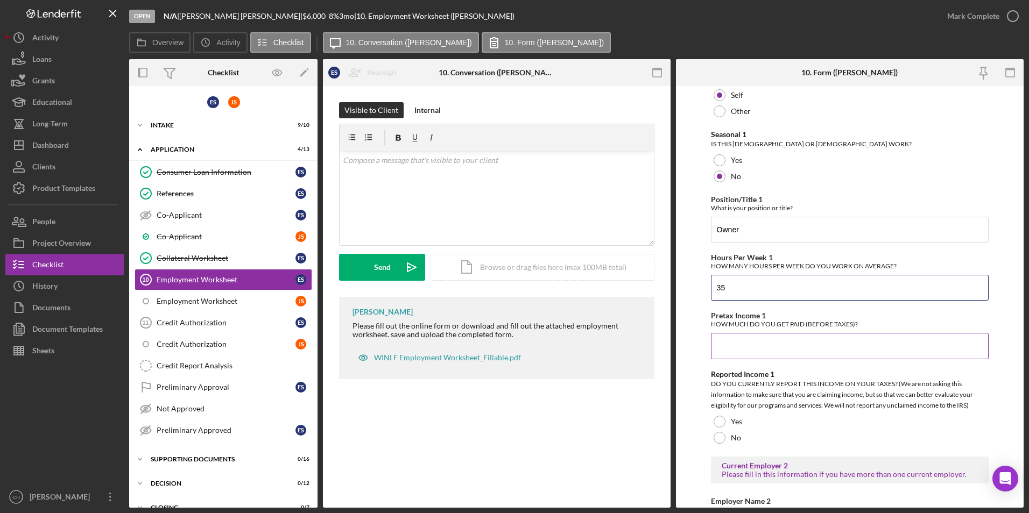
type input "35"
click at [745, 344] on input "Pretax Income 1" at bounding box center [850, 346] width 278 height 26
type input "$1,000"
click at [718, 421] on div at bounding box center [719, 422] width 12 height 12
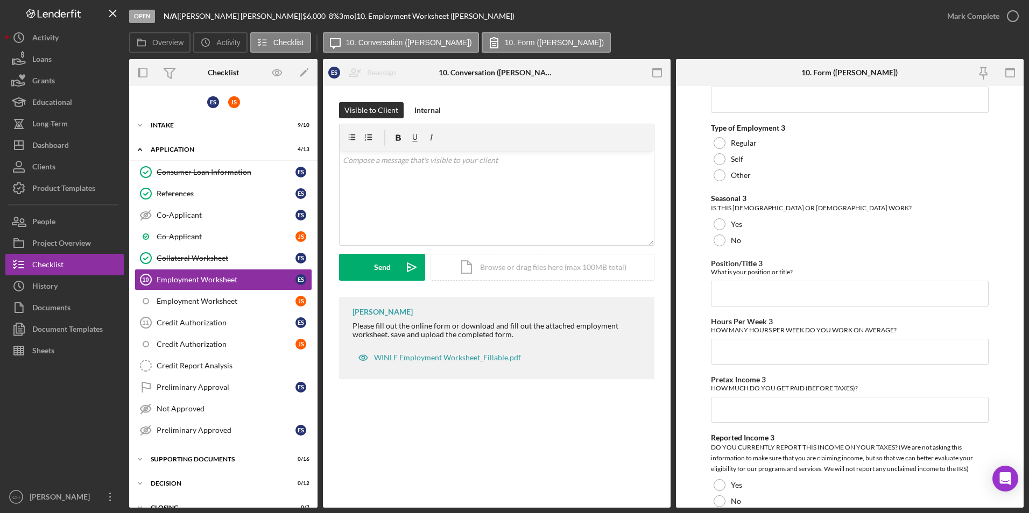
scroll to position [1922, 0]
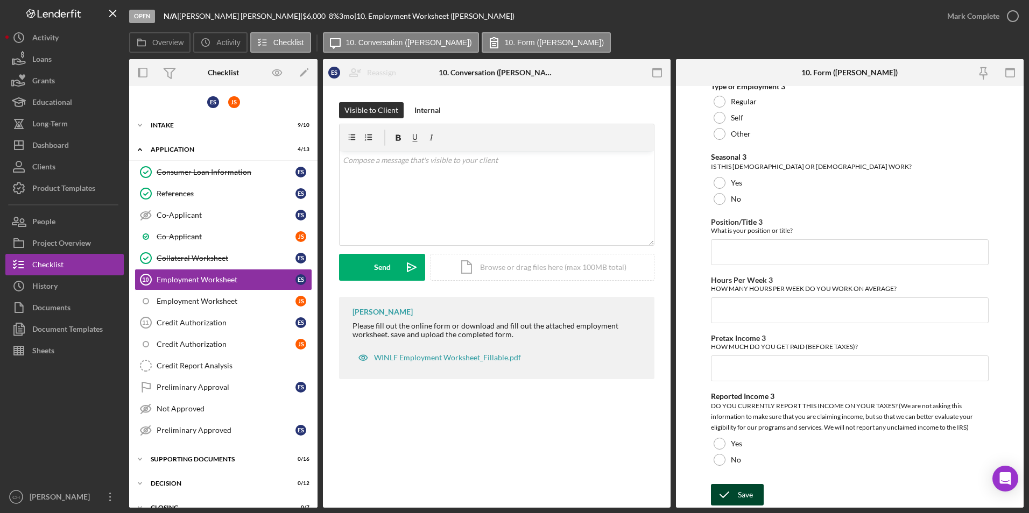
click at [734, 504] on icon "submit" at bounding box center [724, 495] width 27 height 27
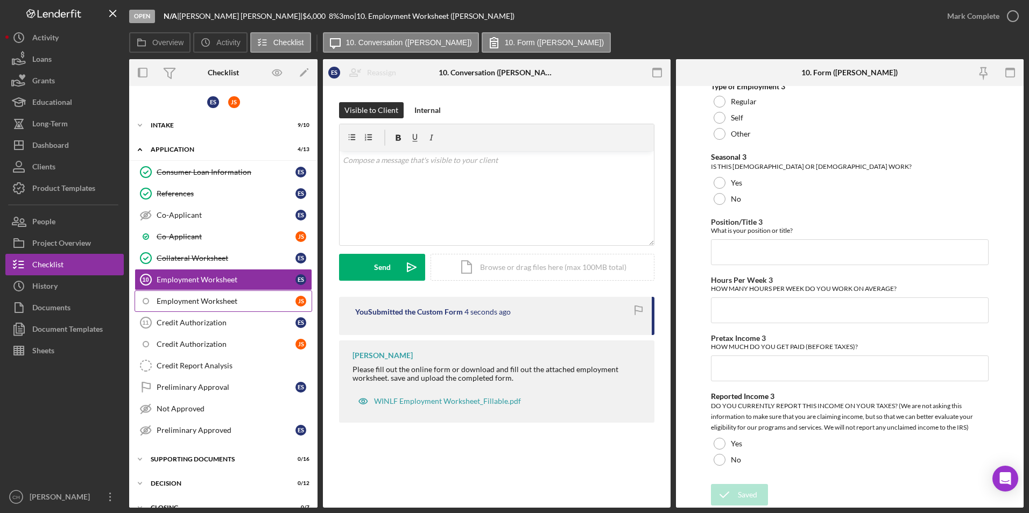
click at [188, 304] on div "Employment Worksheet" at bounding box center [226, 301] width 139 height 9
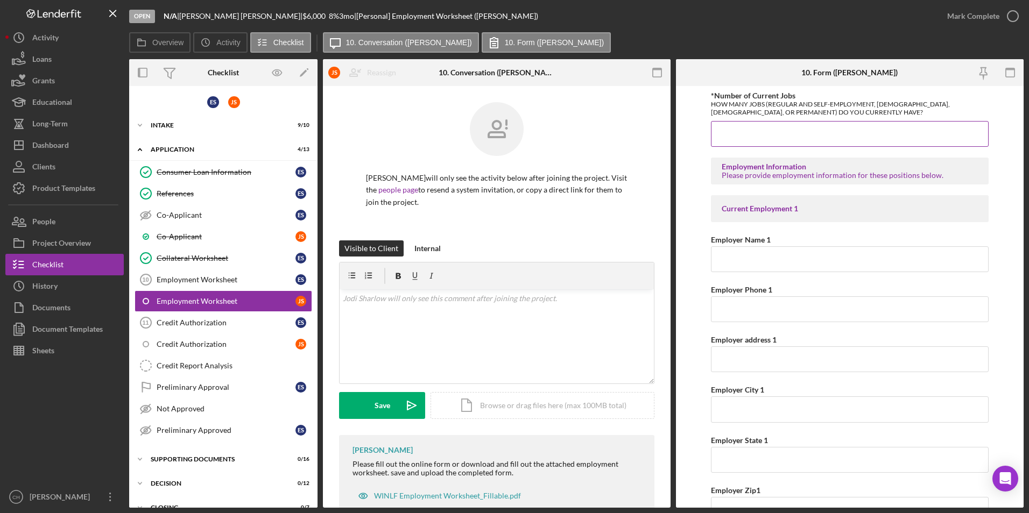
click at [735, 140] on input "*Number of Current Jobs" at bounding box center [850, 134] width 278 height 26
type input "1"
click at [741, 261] on input "Employer Name 1" at bounding box center [850, 259] width 278 height 26
type input "A.W Companie"
type input "[PHONE_NUMBER]"
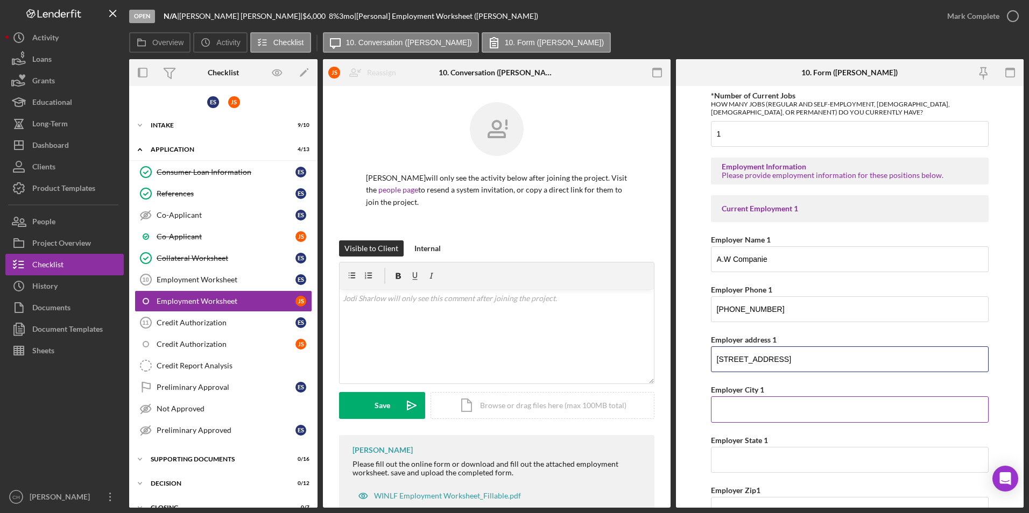
type input "[STREET_ADDRESS]"
click at [736, 417] on input "Employer City 1" at bounding box center [850, 410] width 278 height 26
type input "Edina"
type input "[US_STATE]"
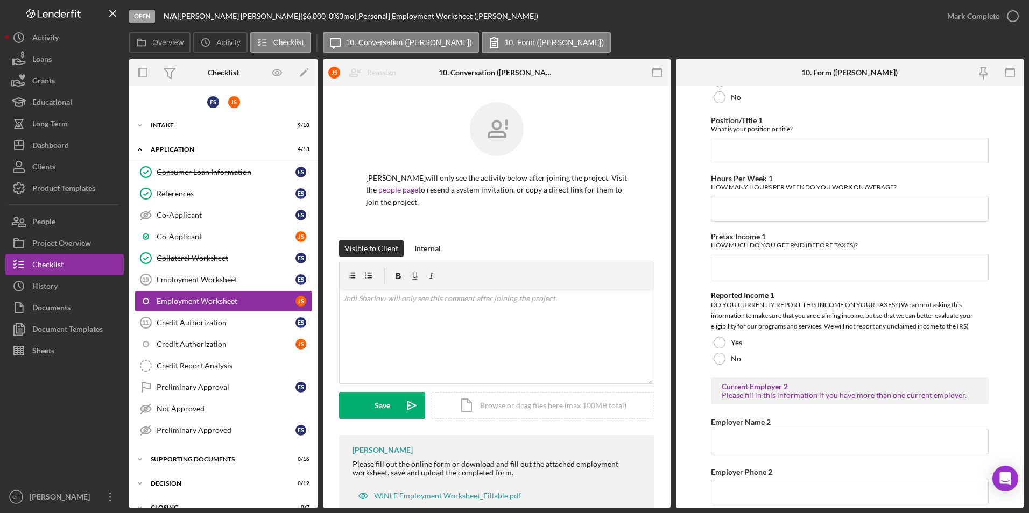
scroll to position [338, 0]
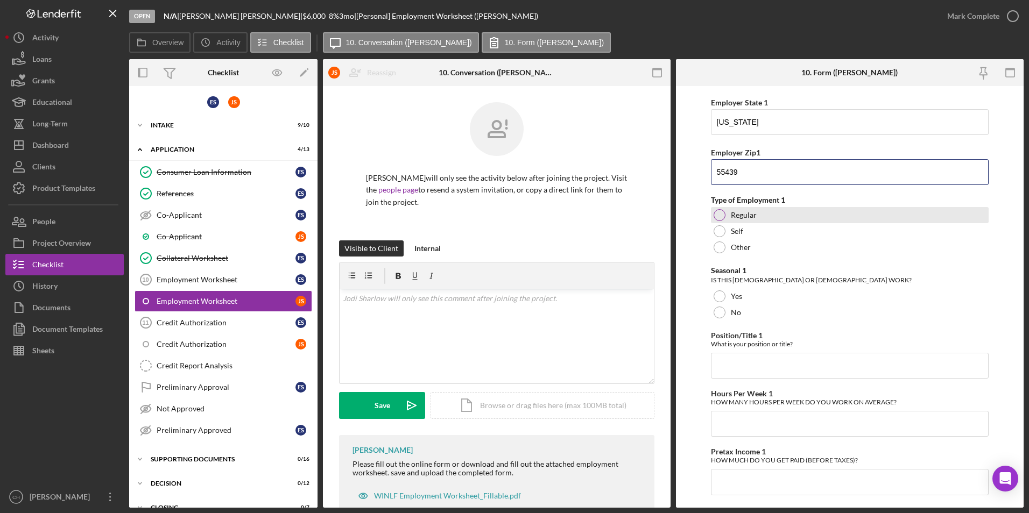
type input "55439"
click at [720, 215] on div at bounding box center [719, 215] width 12 height 12
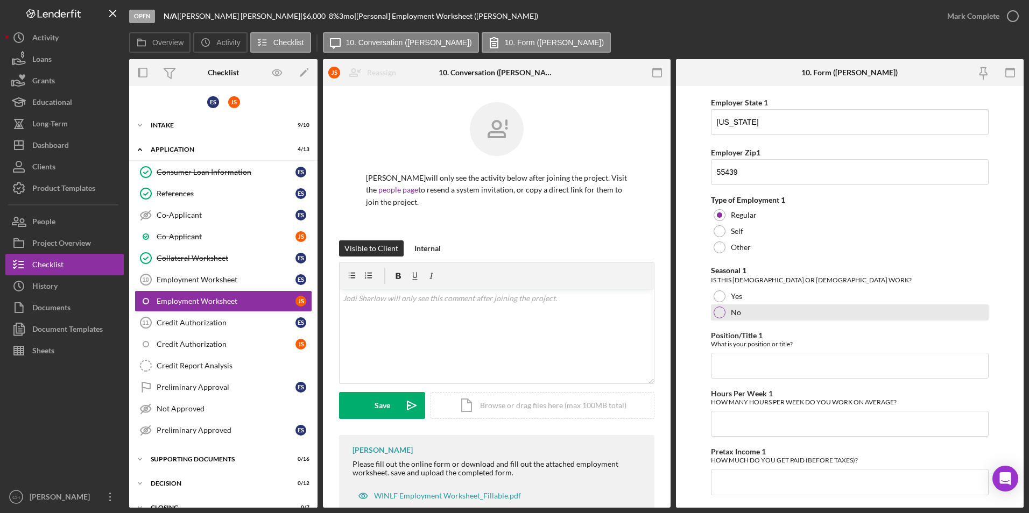
click at [717, 312] on div at bounding box center [719, 313] width 12 height 12
click at [738, 364] on input "Position/Title 1" at bounding box center [850, 366] width 278 height 26
type input "Call Center"
type input "26.5"
click at [740, 482] on input "Pretax Income 1" at bounding box center [850, 482] width 278 height 26
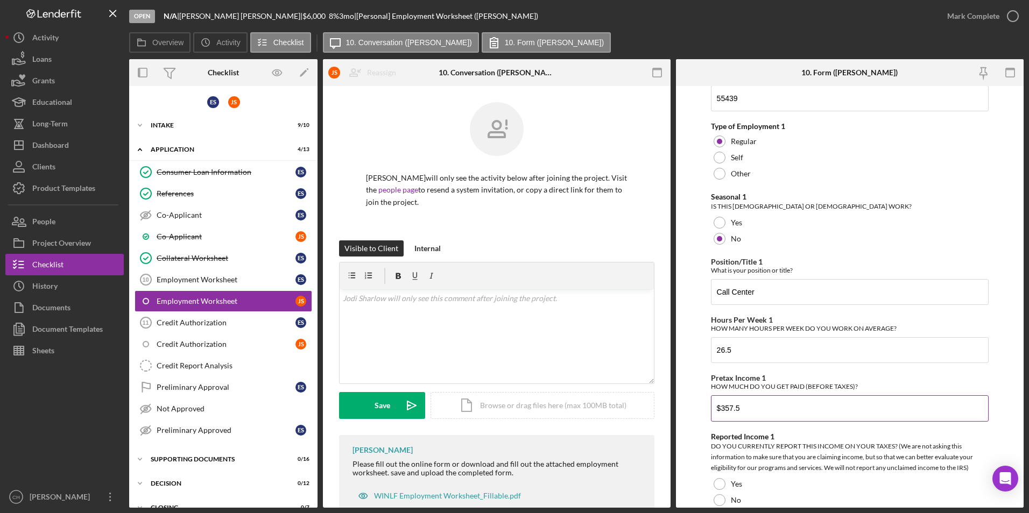
scroll to position [499, 0]
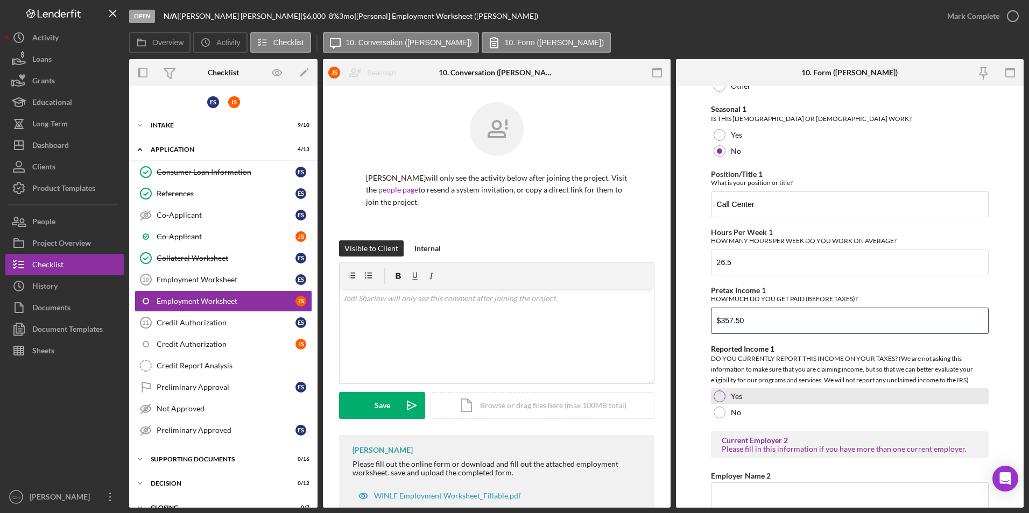
type input "$357.50"
click at [718, 393] on div at bounding box center [719, 397] width 12 height 12
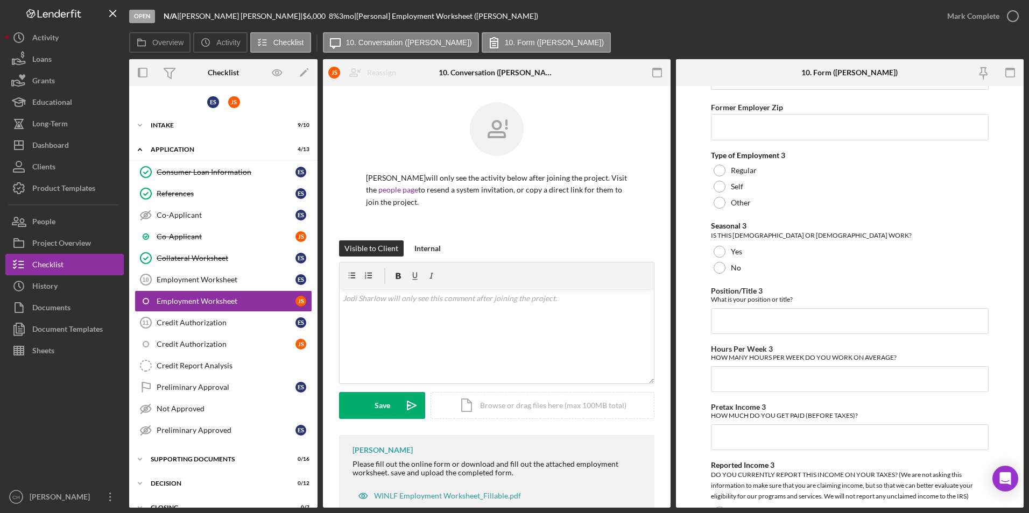
scroll to position [1922, 0]
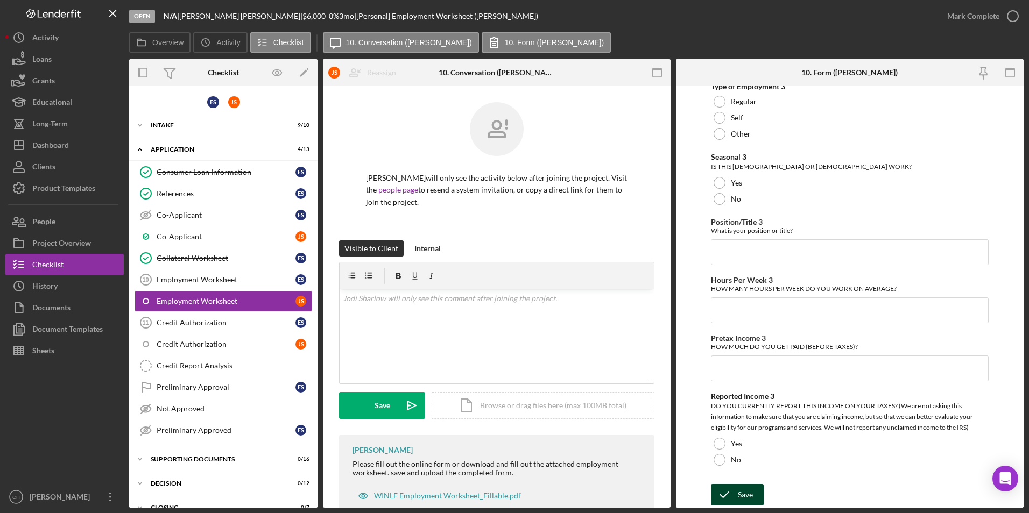
click at [745, 487] on div "Save" at bounding box center [745, 495] width 15 height 22
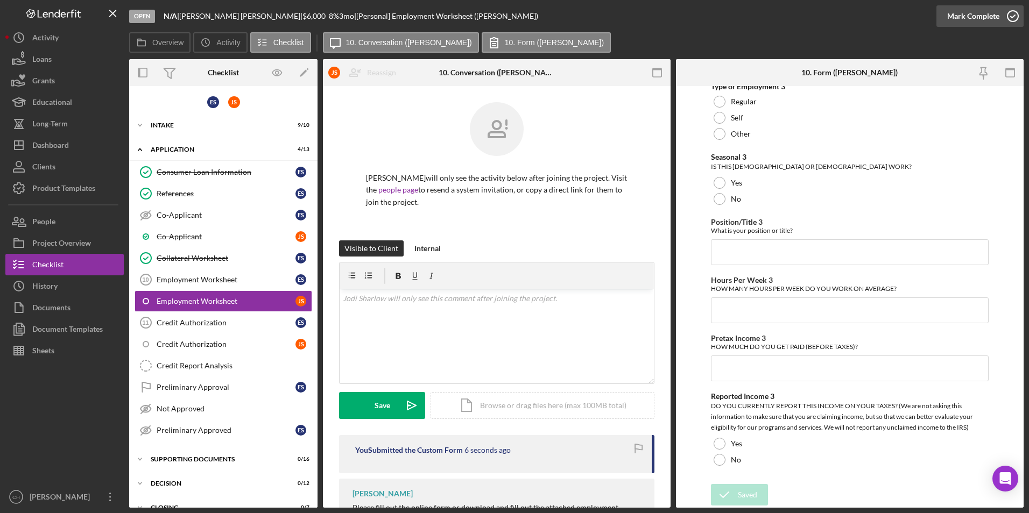
click at [966, 15] on div "Mark Complete" at bounding box center [973, 16] width 52 height 22
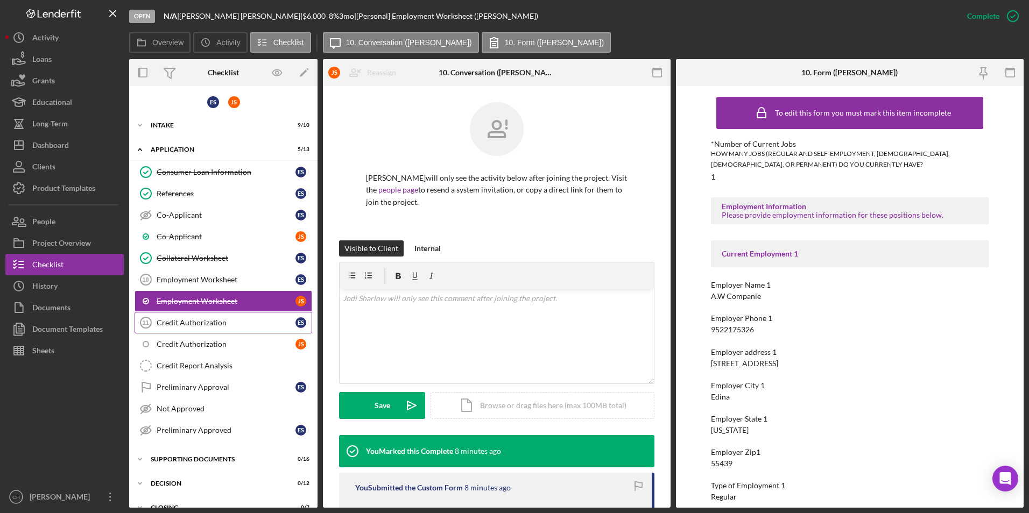
click at [203, 323] on div "Credit Authorization" at bounding box center [226, 323] width 139 height 9
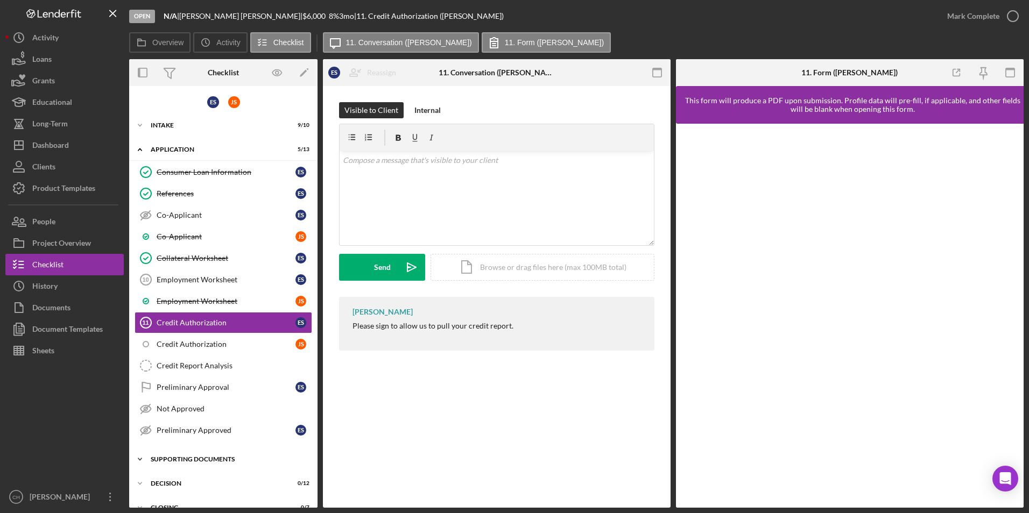
click at [200, 461] on div "Supporting Documents" at bounding box center [227, 459] width 153 height 6
click at [185, 482] on div "Personal ID" at bounding box center [226, 482] width 139 height 9
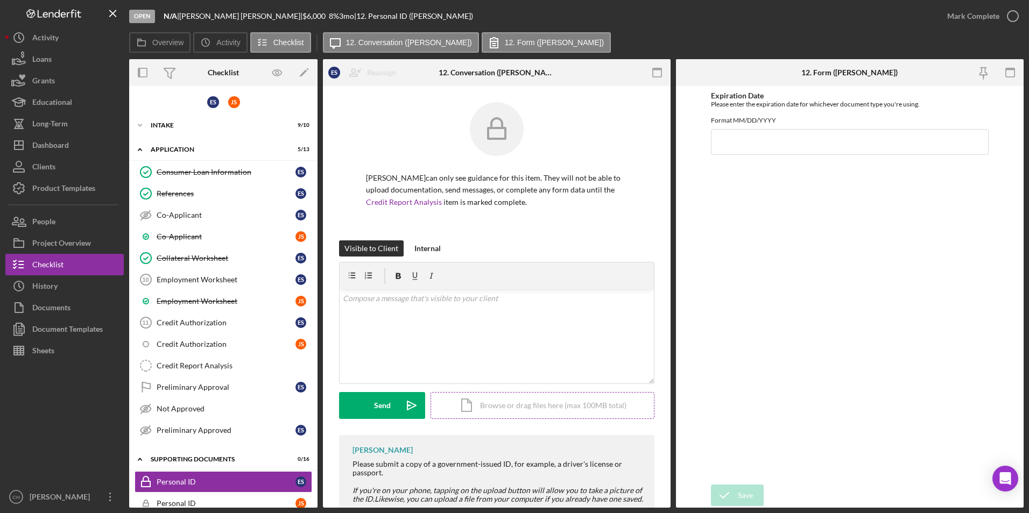
click at [494, 404] on div "Icon/Document Browse or drag files here (max 100MB total) Tap to choose files o…" at bounding box center [542, 405] width 224 height 27
click at [371, 404] on div "Upload" at bounding box center [382, 405] width 24 height 27
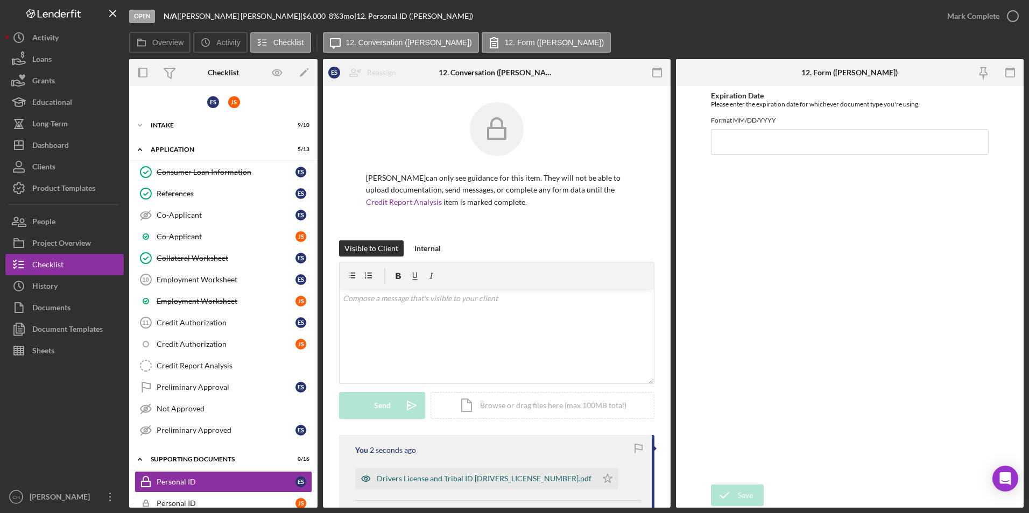
click at [449, 476] on div "Drivers License and Tribal ID [DRIVERS_LICENSE_NUMBER].pdf" at bounding box center [484, 479] width 215 height 9
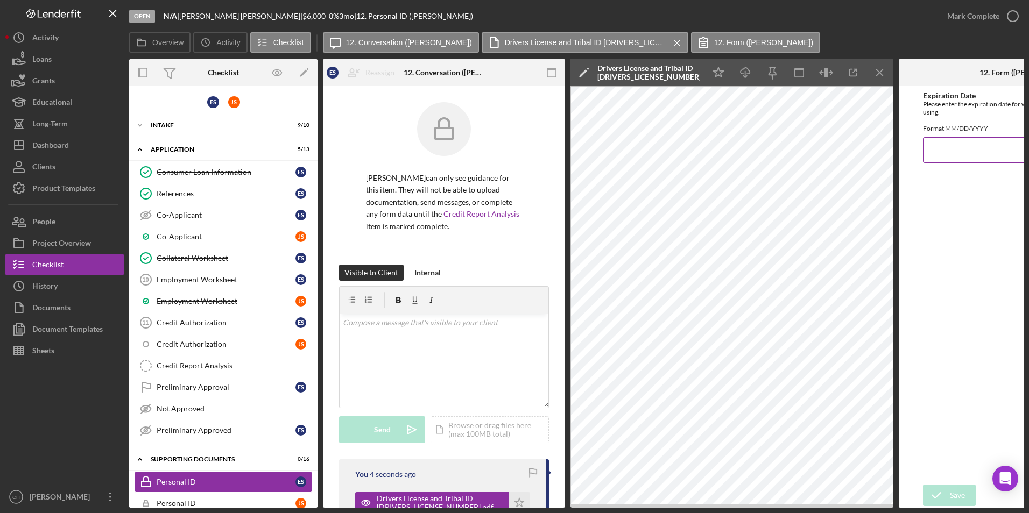
click at [930, 159] on input "Expiration Date" at bounding box center [1020, 150] width 194 height 26
type input "[DATE]"
click at [938, 491] on icon "submit" at bounding box center [936, 495] width 27 height 27
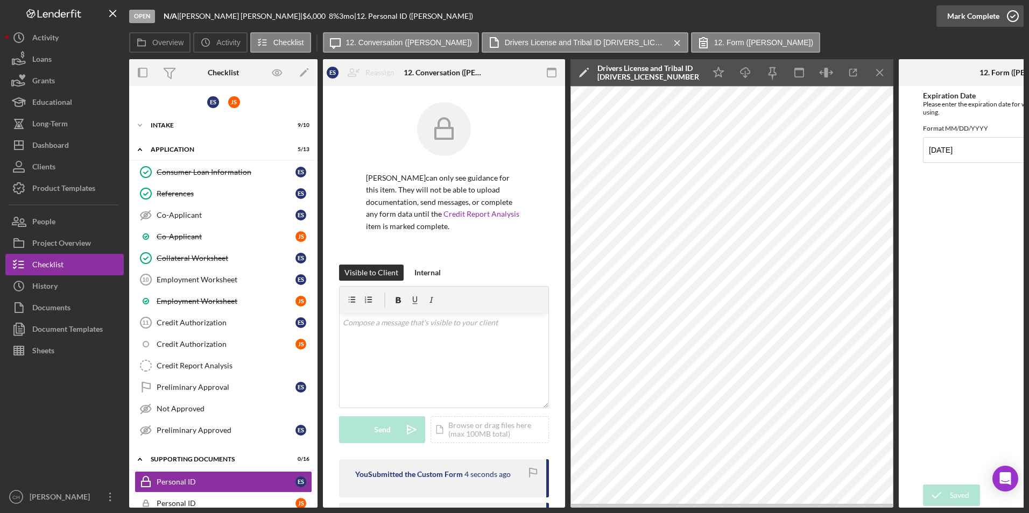
click at [973, 17] on div "Mark Complete" at bounding box center [973, 16] width 52 height 22
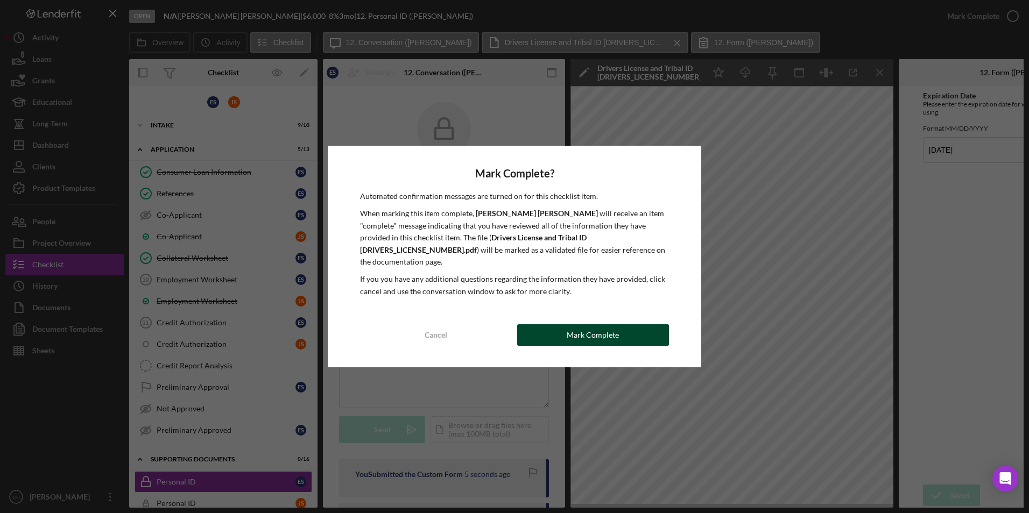
click at [586, 329] on div "Mark Complete" at bounding box center [593, 335] width 52 height 22
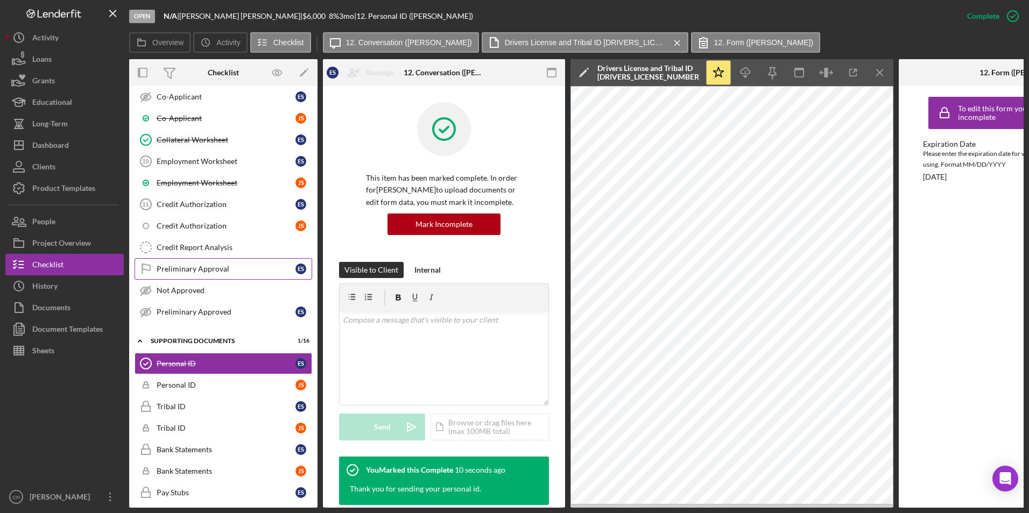
scroll to position [161, 0]
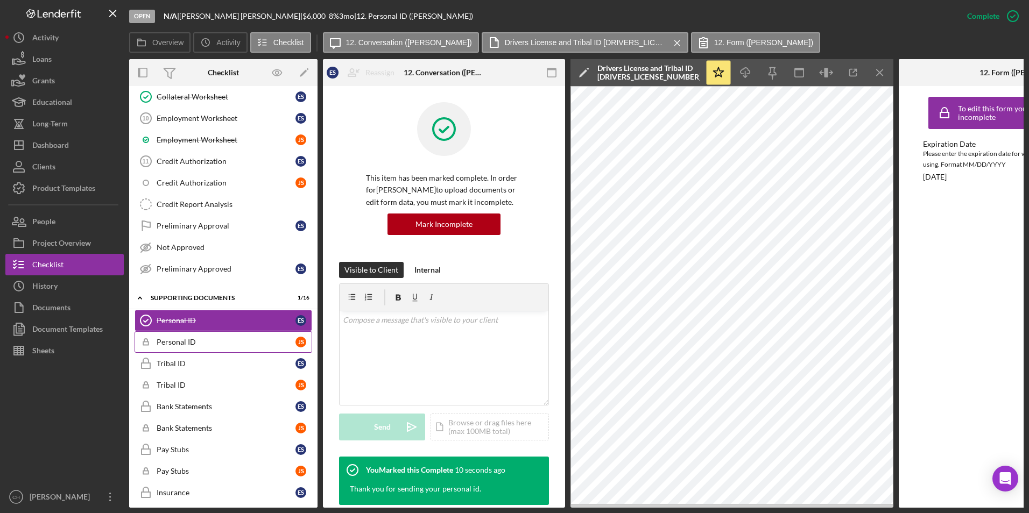
click at [181, 345] on div "Personal ID" at bounding box center [226, 342] width 139 height 9
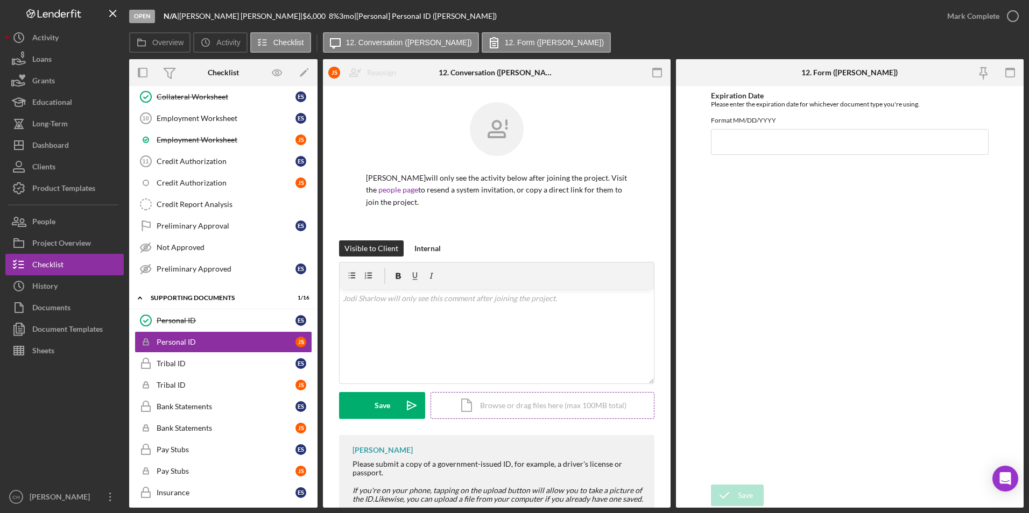
click at [557, 407] on div "Icon/Document Browse or drag files here (max 100MB total) Tap to choose files o…" at bounding box center [542, 405] width 224 height 27
click at [379, 409] on div "Upload" at bounding box center [382, 405] width 24 height 27
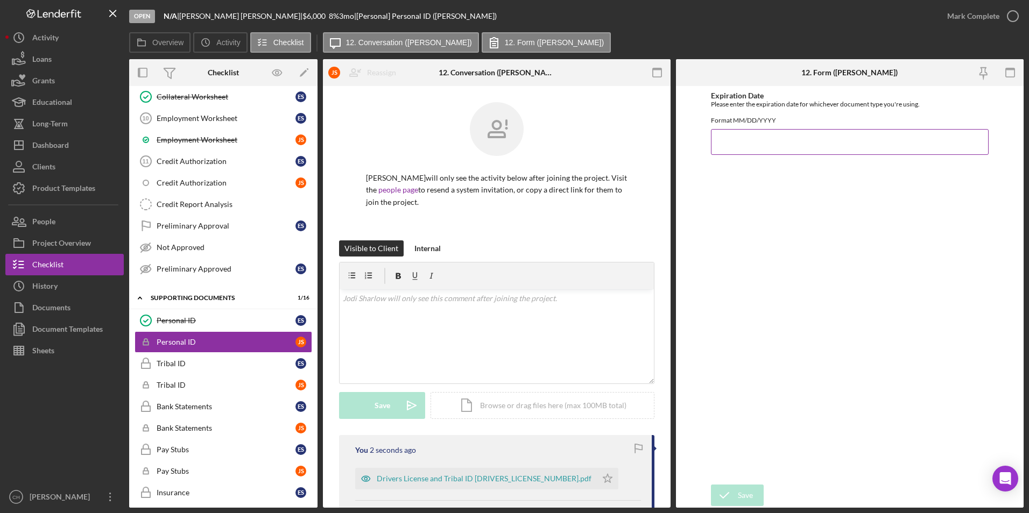
click at [734, 152] on input "Expiration Date" at bounding box center [850, 142] width 278 height 26
type input "[DATE]"
click at [760, 217] on div "Expiration Date Please enter the expiration date for whichever document type yo…" at bounding box center [850, 285] width 278 height 388
click at [751, 494] on div "Save" at bounding box center [745, 496] width 15 height 22
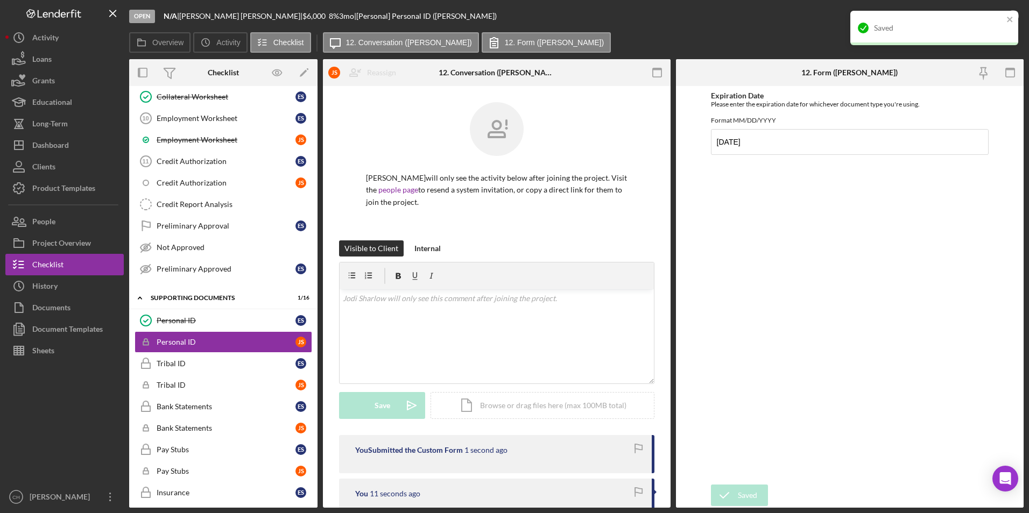
scroll to position [208, 0]
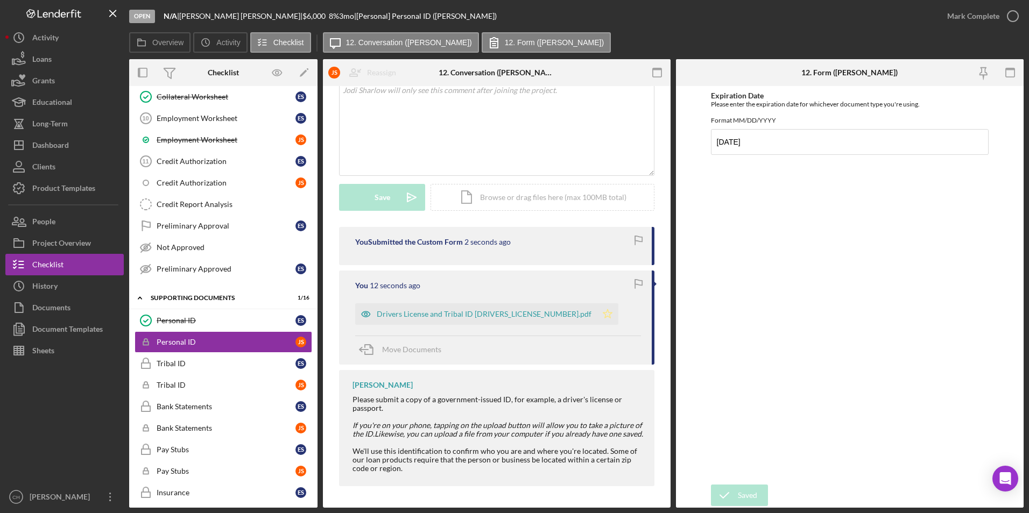
click at [603, 317] on polygon "button" at bounding box center [607, 314] width 9 height 9
click at [973, 17] on div "Mark Complete" at bounding box center [973, 16] width 52 height 22
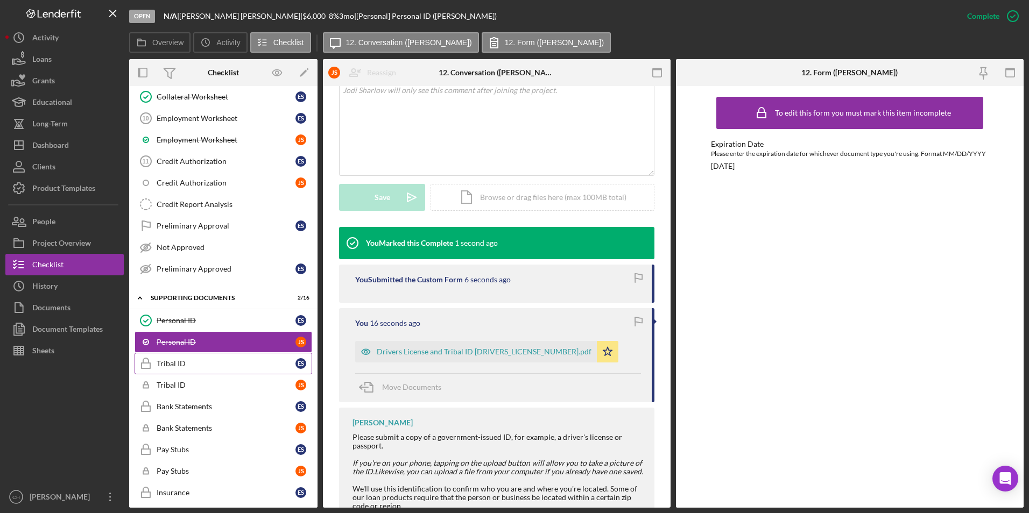
click at [179, 370] on link "Tribal ID Tribal ID E S" at bounding box center [224, 364] width 178 height 22
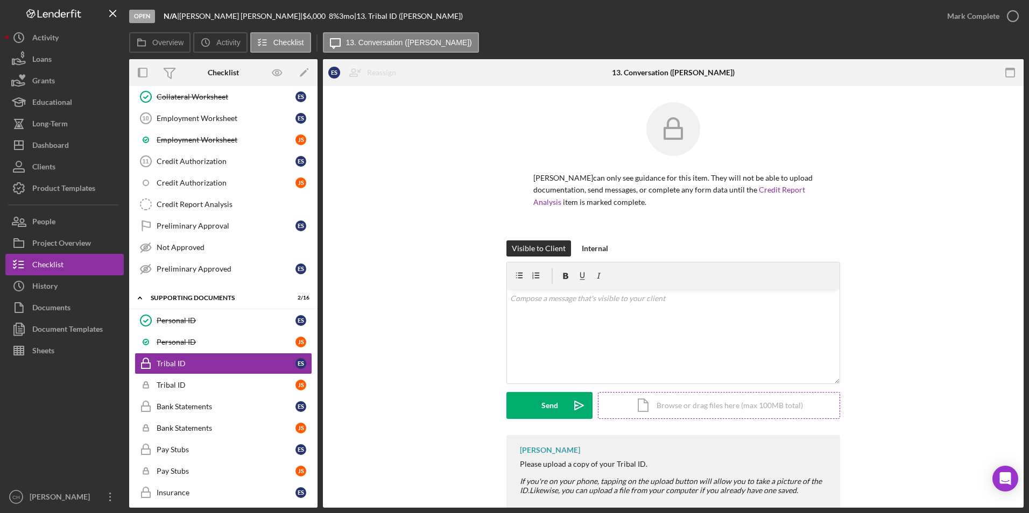
click at [704, 402] on div "Icon/Document Browse or drag files here (max 100MB total) Tap to choose files o…" at bounding box center [719, 405] width 242 height 27
click at [562, 404] on button "Upload Icon/Upload" at bounding box center [549, 405] width 86 height 27
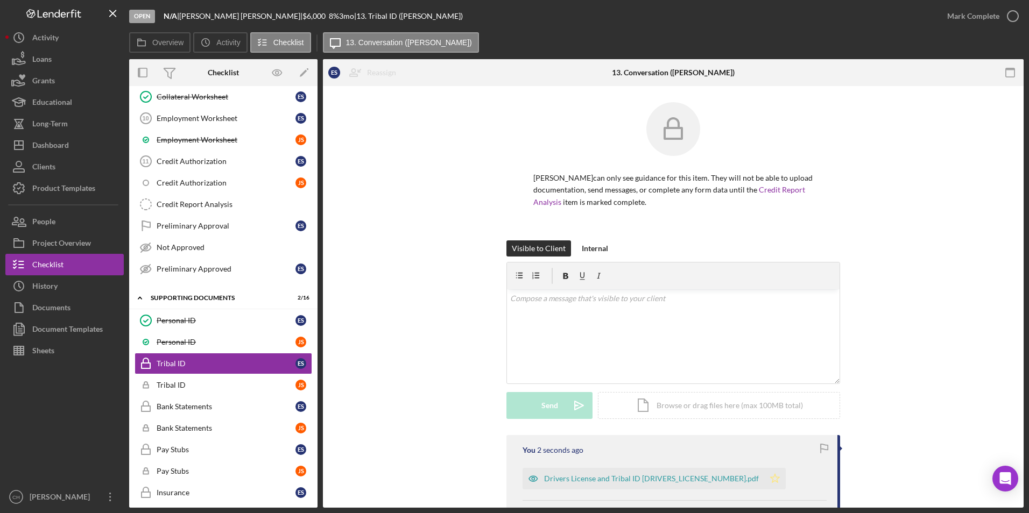
click at [770, 478] on polygon "button" at bounding box center [774, 478] width 9 height 9
click at [969, 15] on div "Mark Complete" at bounding box center [973, 16] width 52 height 22
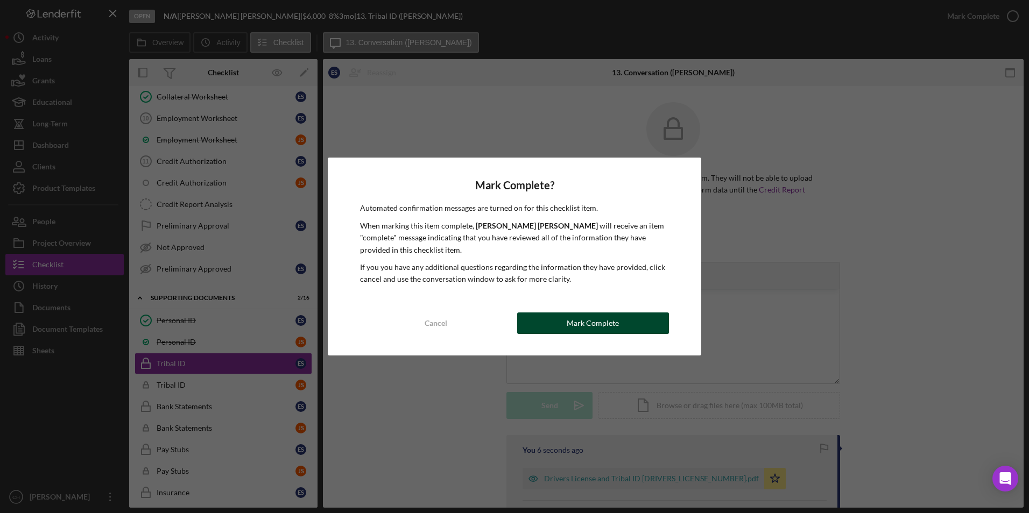
click at [608, 331] on div "Mark Complete" at bounding box center [593, 324] width 52 height 22
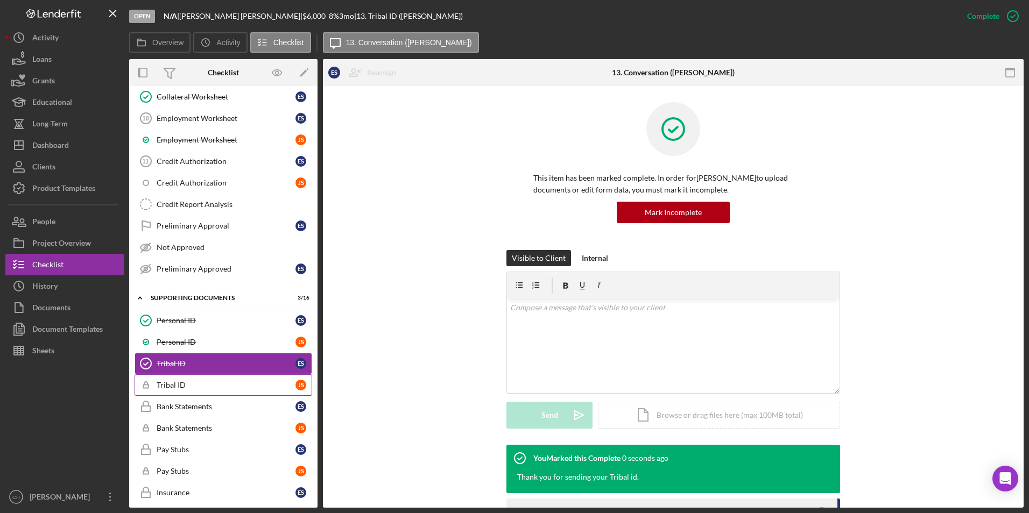
click at [157, 384] on div "Tribal ID" at bounding box center [226, 385] width 139 height 9
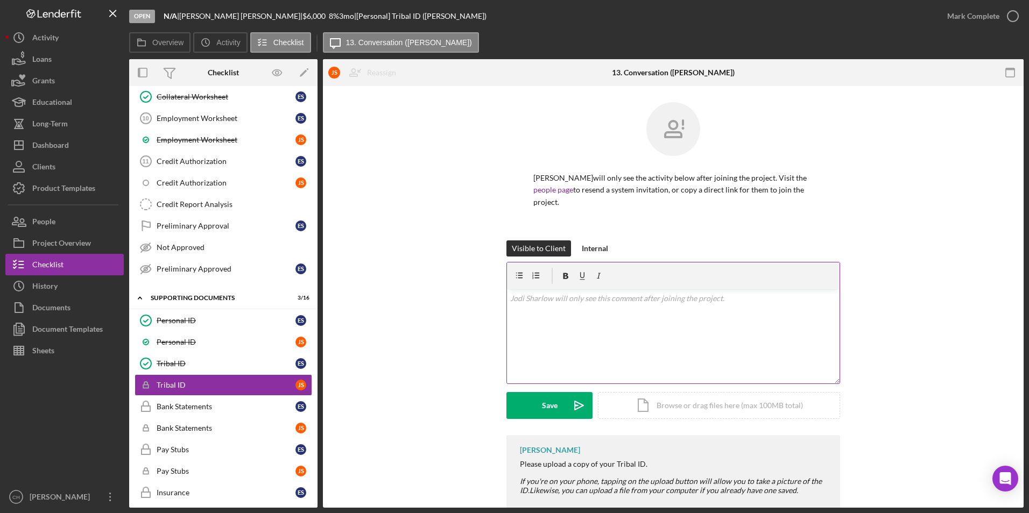
click at [518, 293] on p at bounding box center [673, 299] width 327 height 12
click at [546, 404] on div "Save" at bounding box center [550, 405] width 16 height 27
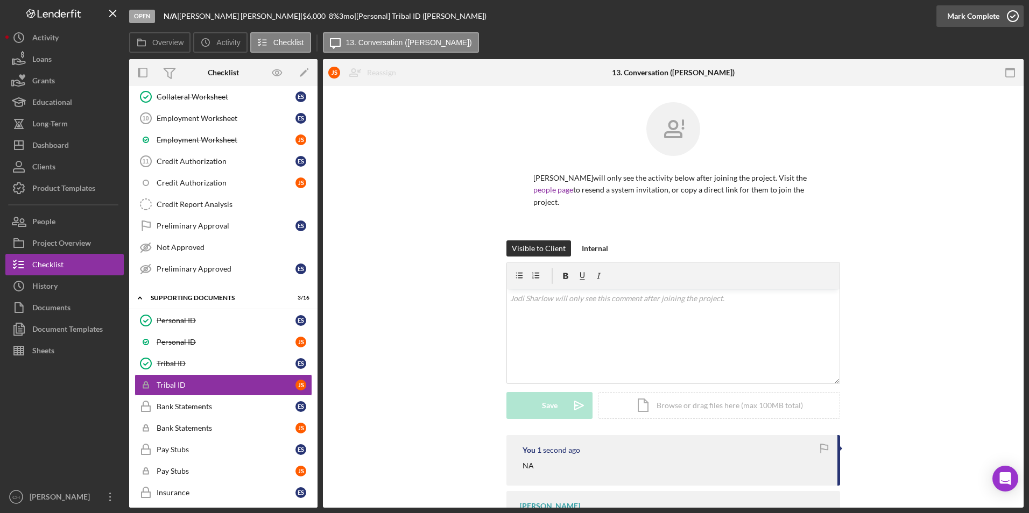
click at [965, 12] on div "Mark Complete" at bounding box center [973, 16] width 52 height 22
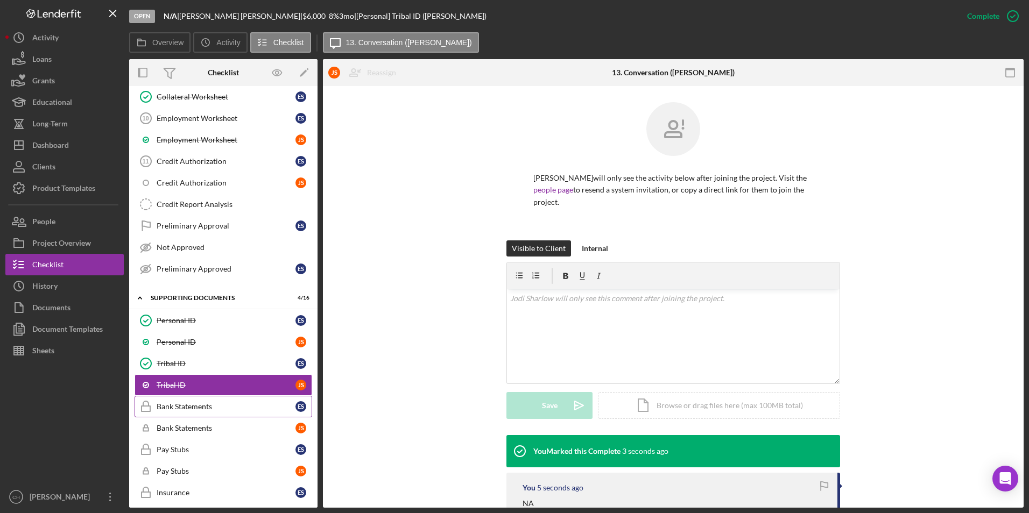
click at [189, 408] on div "Bank Statements" at bounding box center [226, 406] width 139 height 9
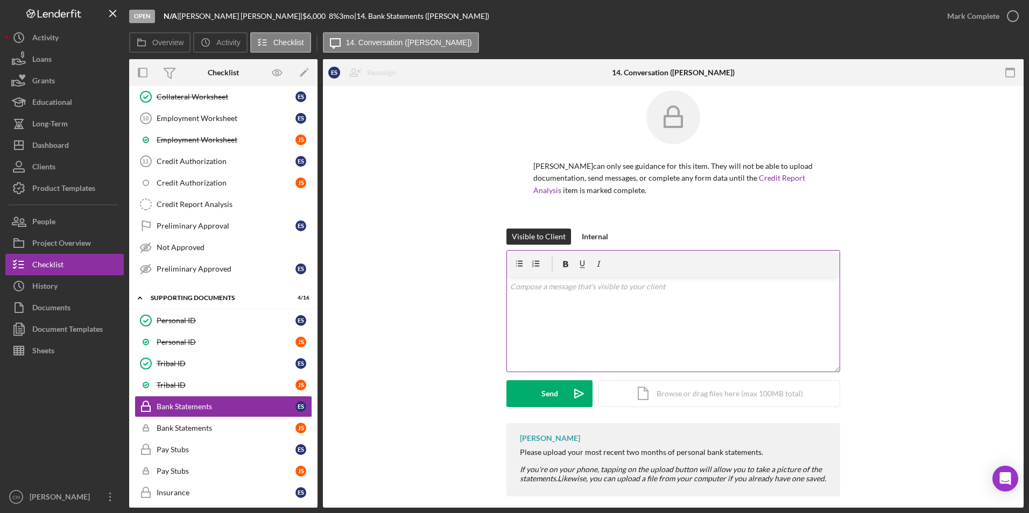
scroll to position [22, 0]
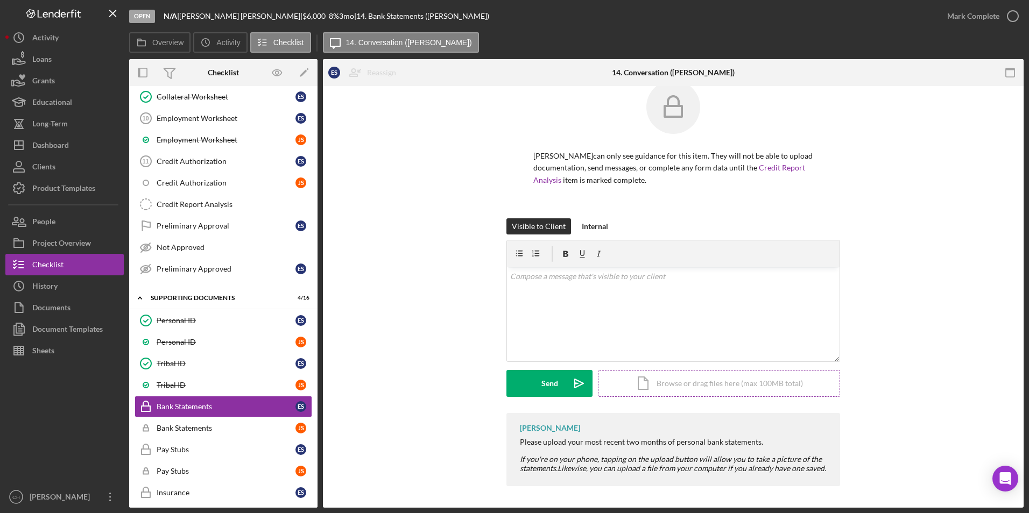
click at [684, 380] on div "Icon/Document Browse or drag files here (max 100MB total) Tap to choose files o…" at bounding box center [719, 383] width 242 height 27
click at [562, 384] on button "Upload Icon/Upload" at bounding box center [549, 383] width 86 height 27
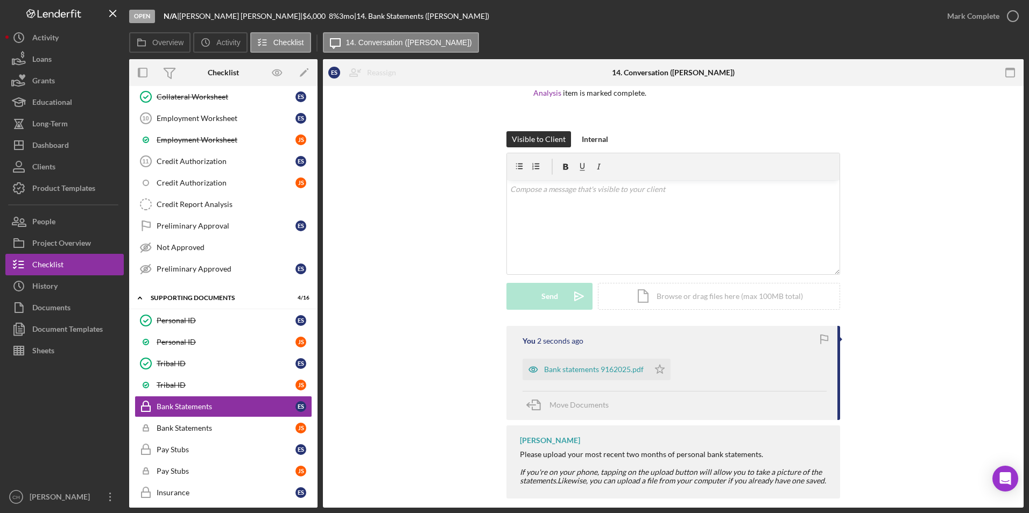
scroll to position [116, 0]
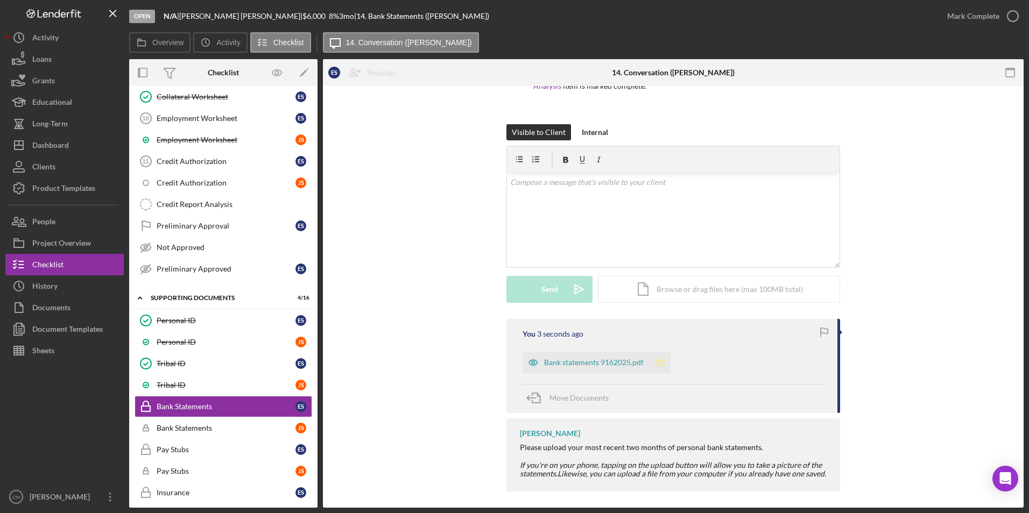
click at [659, 364] on icon "Icon/Star" at bounding box center [660, 363] width 22 height 22
click at [981, 13] on div "Mark Complete" at bounding box center [973, 16] width 52 height 22
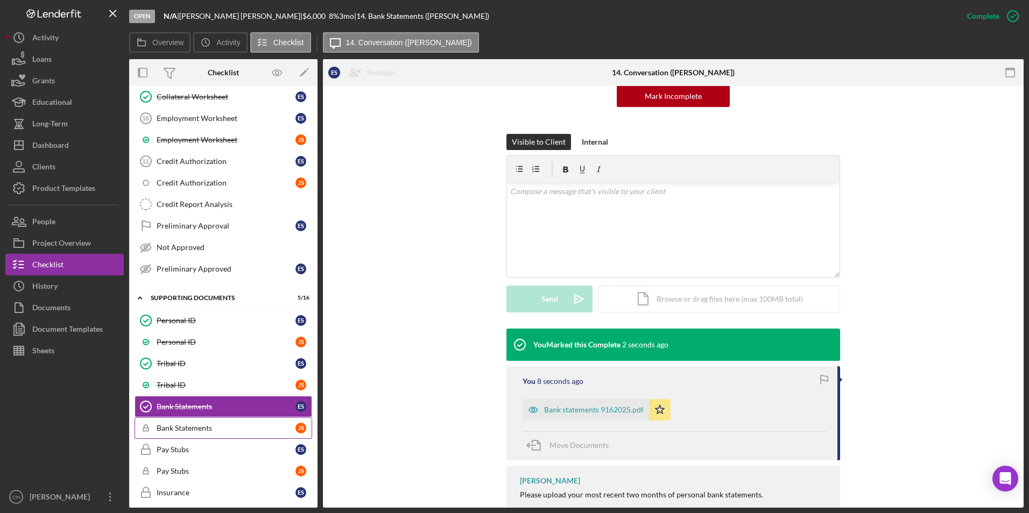
click at [182, 431] on div "Bank Statements" at bounding box center [226, 428] width 139 height 9
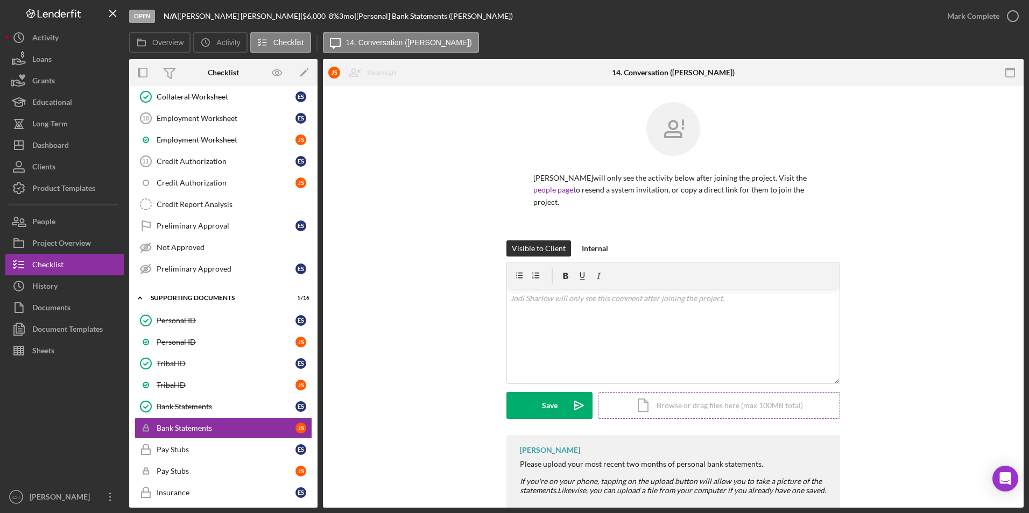
click at [673, 392] on div "Icon/Document Browse or drag files here (max 100MB total) Tap to choose files o…" at bounding box center [719, 405] width 242 height 27
click at [555, 392] on div "Upload" at bounding box center [549, 405] width 24 height 27
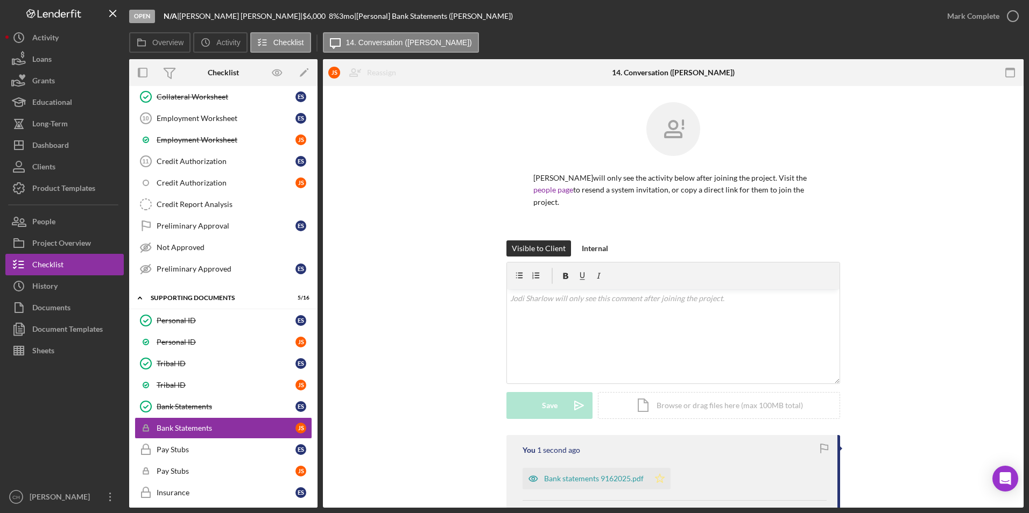
click at [661, 468] on icon "Icon/Star" at bounding box center [660, 479] width 22 height 22
click at [965, 17] on div "Mark Complete" at bounding box center [973, 16] width 52 height 22
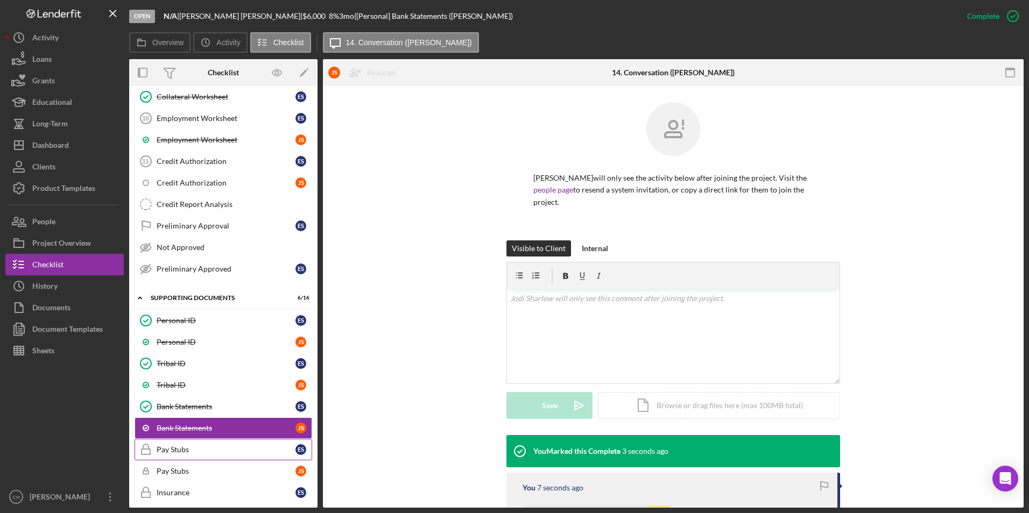
click at [164, 447] on div "Pay Stubs" at bounding box center [226, 449] width 139 height 9
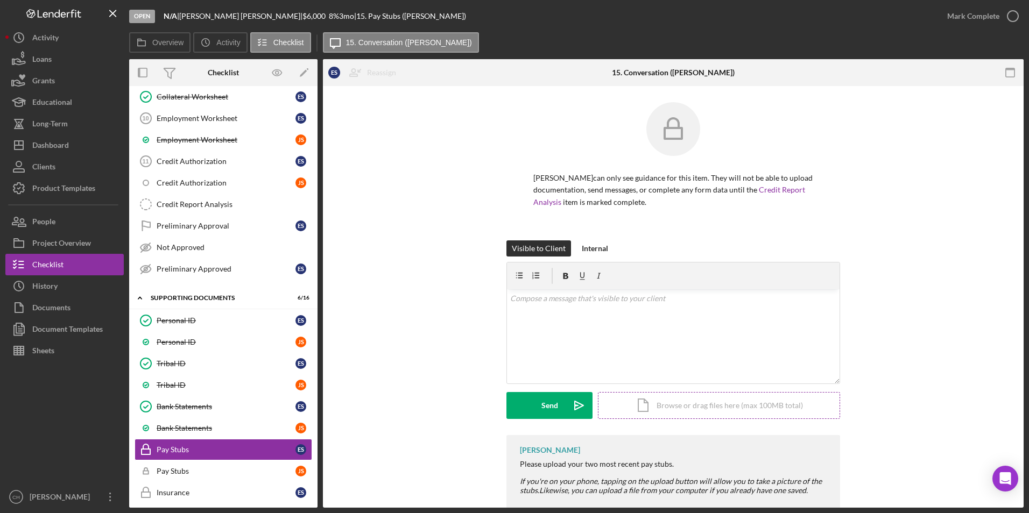
click at [696, 402] on div "Icon/Document Browse or drag files here (max 100MB total) Tap to choose files o…" at bounding box center [719, 405] width 242 height 27
click at [546, 404] on div "Upload" at bounding box center [549, 405] width 24 height 27
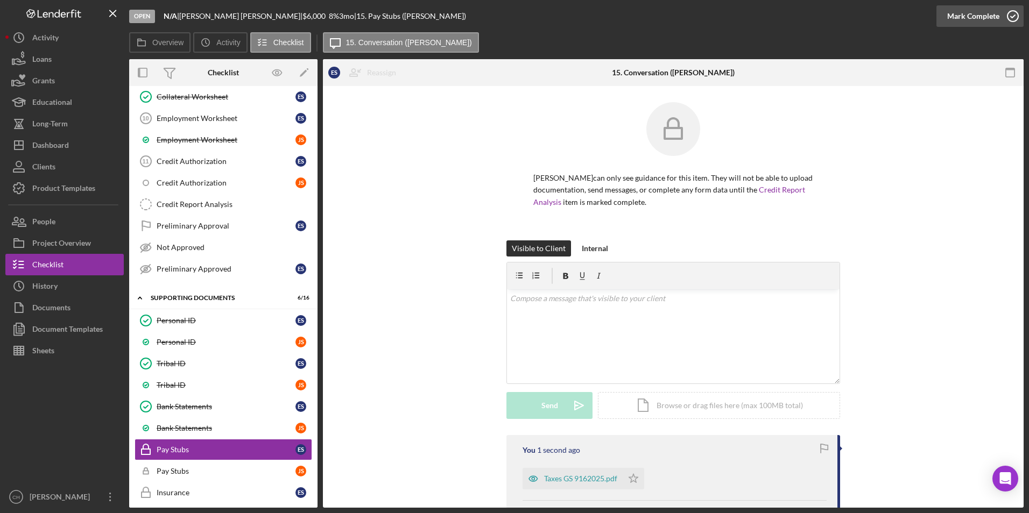
click at [958, 6] on div "Mark Complete" at bounding box center [973, 16] width 52 height 22
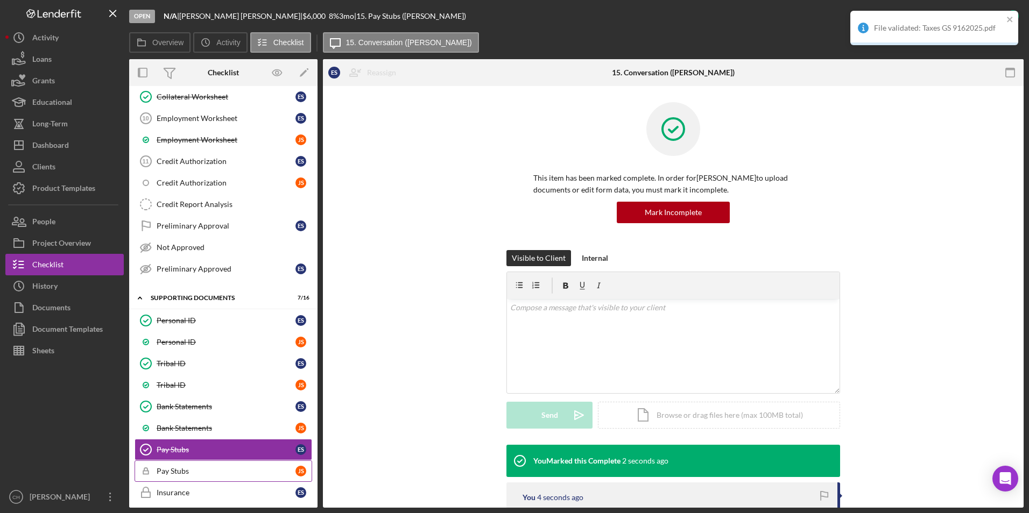
click at [186, 470] on div "Pay Stubs" at bounding box center [226, 471] width 139 height 9
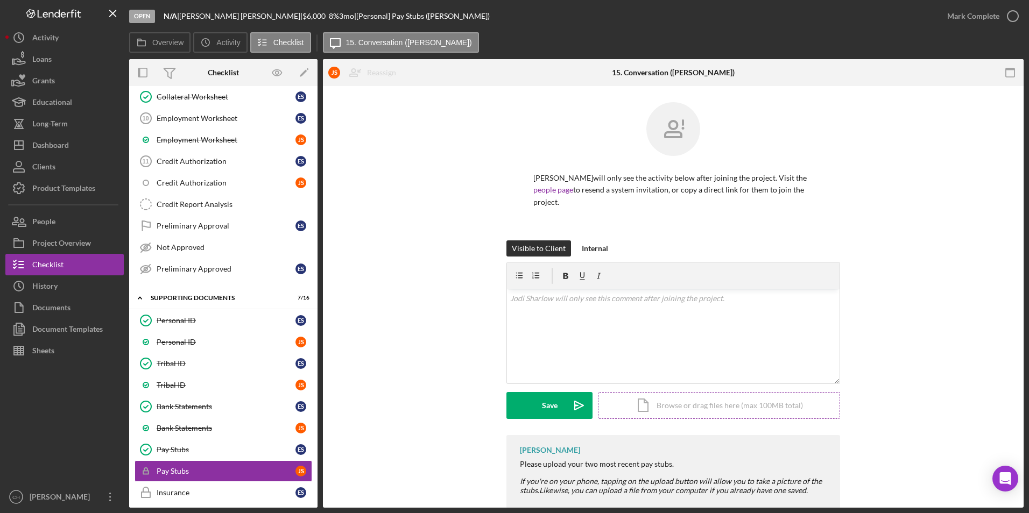
click at [688, 392] on div "Icon/Document Browse or drag files here (max 100MB total) Tap to choose files o…" at bounding box center [719, 405] width 242 height 27
click at [552, 392] on div "Upload" at bounding box center [549, 405] width 24 height 27
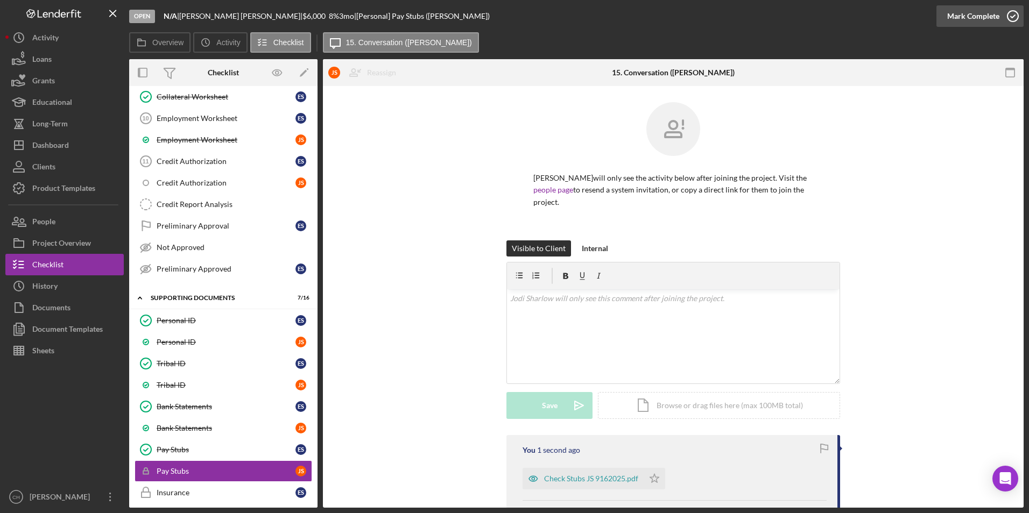
click at [956, 16] on div "Mark Complete" at bounding box center [973, 16] width 52 height 22
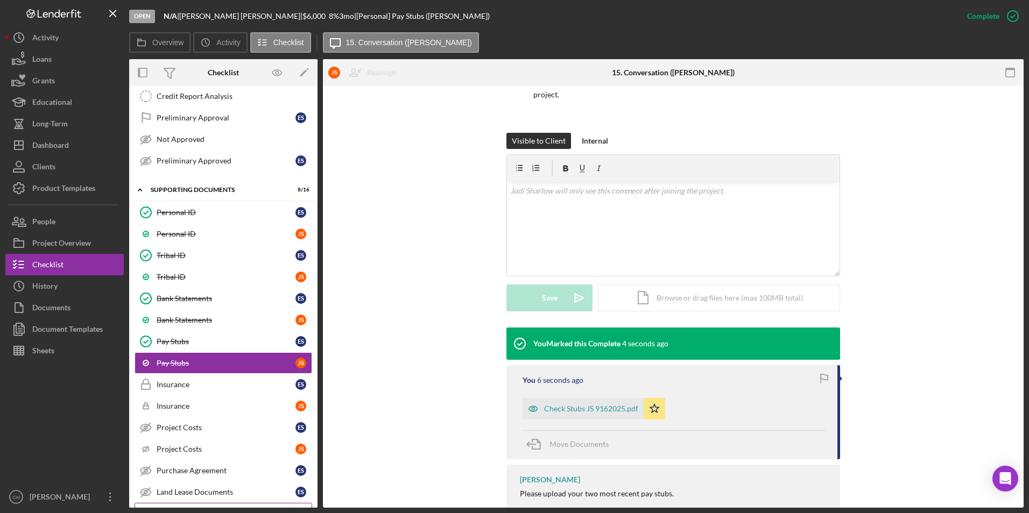
scroll to position [367, 0]
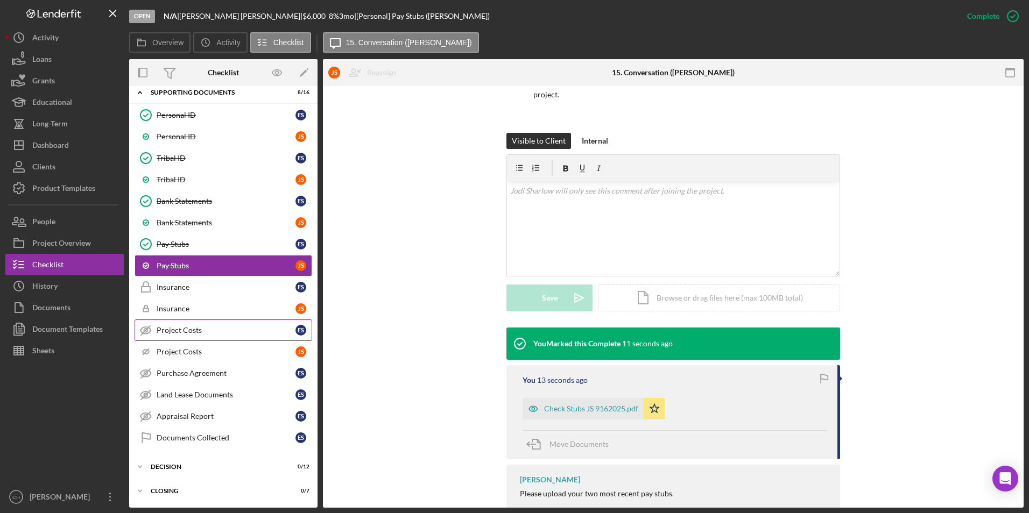
click at [173, 331] on div "Project Costs" at bounding box center [226, 330] width 139 height 9
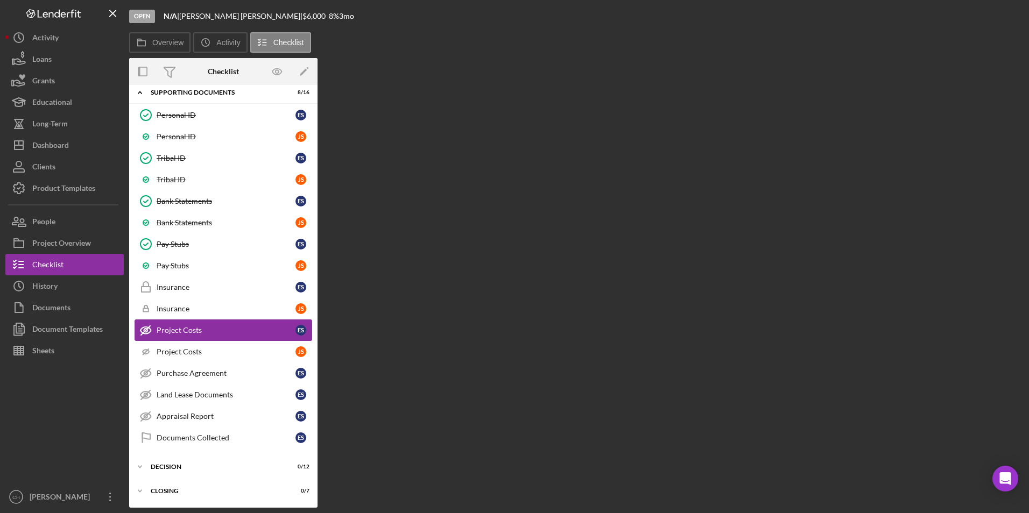
scroll to position [366, 0]
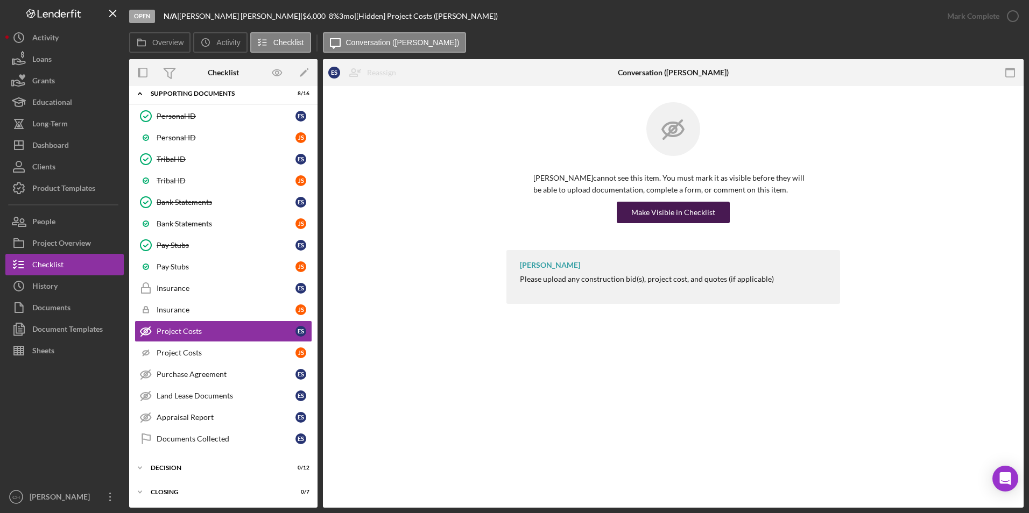
click at [681, 220] on div "Make Visible in Checklist" at bounding box center [673, 213] width 84 height 22
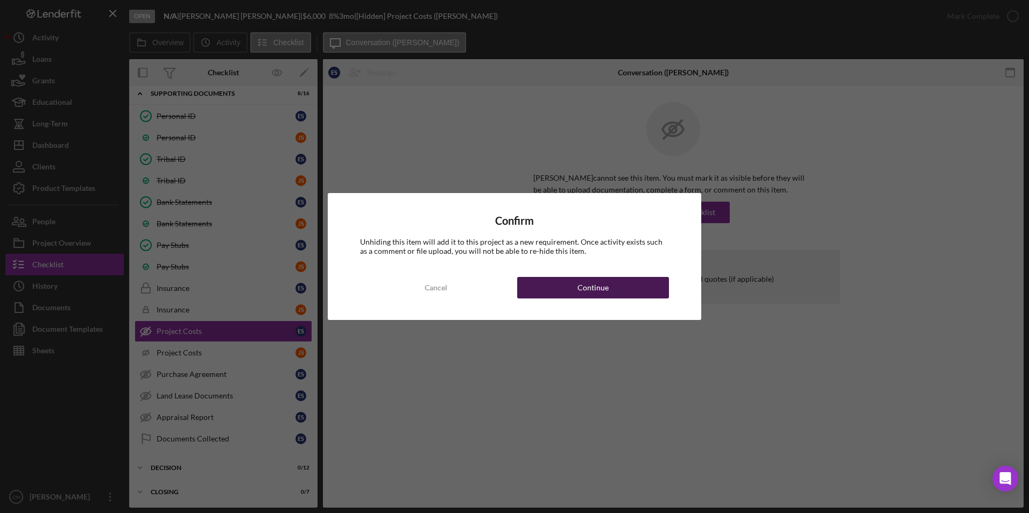
click at [569, 296] on button "Continue" at bounding box center [593, 288] width 152 height 22
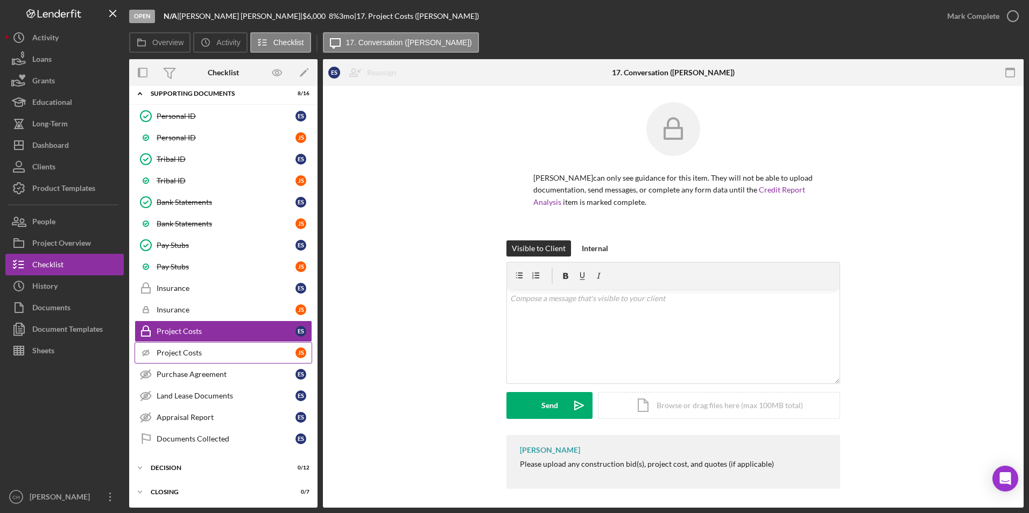
click at [196, 351] on div "Project Costs" at bounding box center [226, 353] width 139 height 9
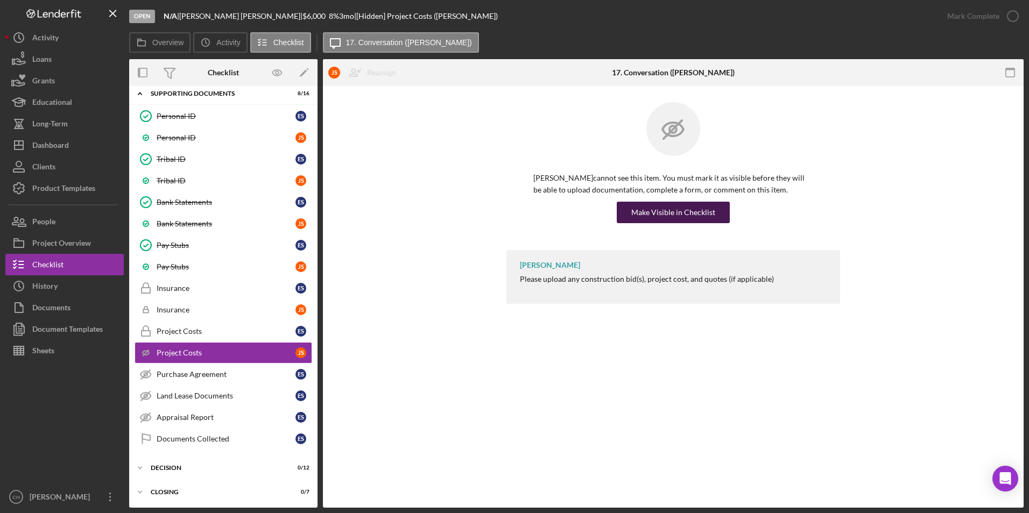
click at [668, 216] on div "Make Visible in Checklist" at bounding box center [673, 213] width 84 height 22
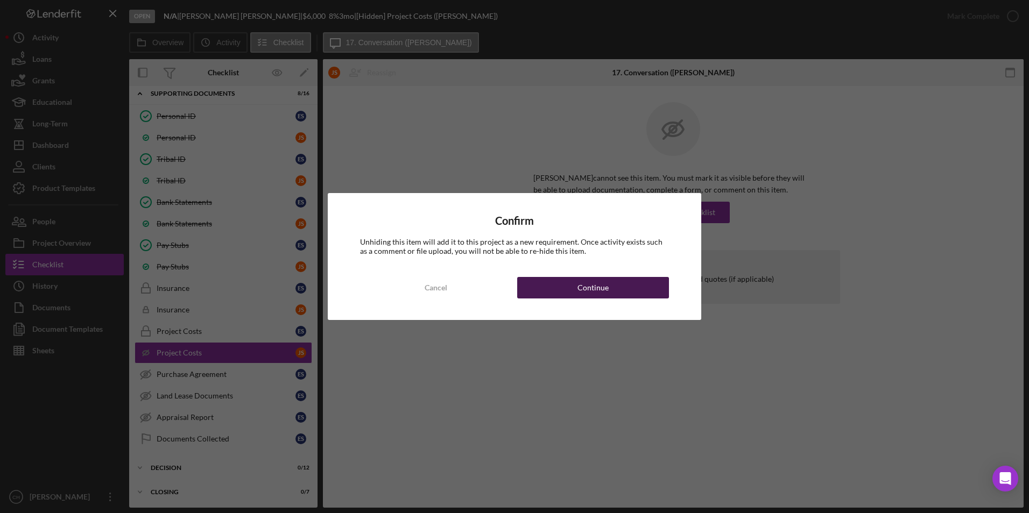
click at [591, 283] on div "Continue" at bounding box center [592, 288] width 31 height 22
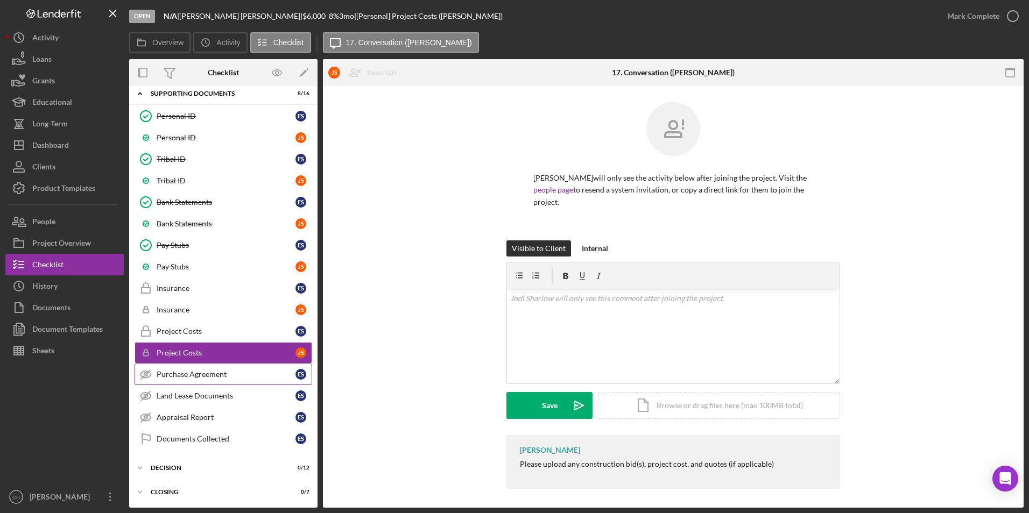
click at [202, 376] on div "Purchase Agreement" at bounding box center [226, 374] width 139 height 9
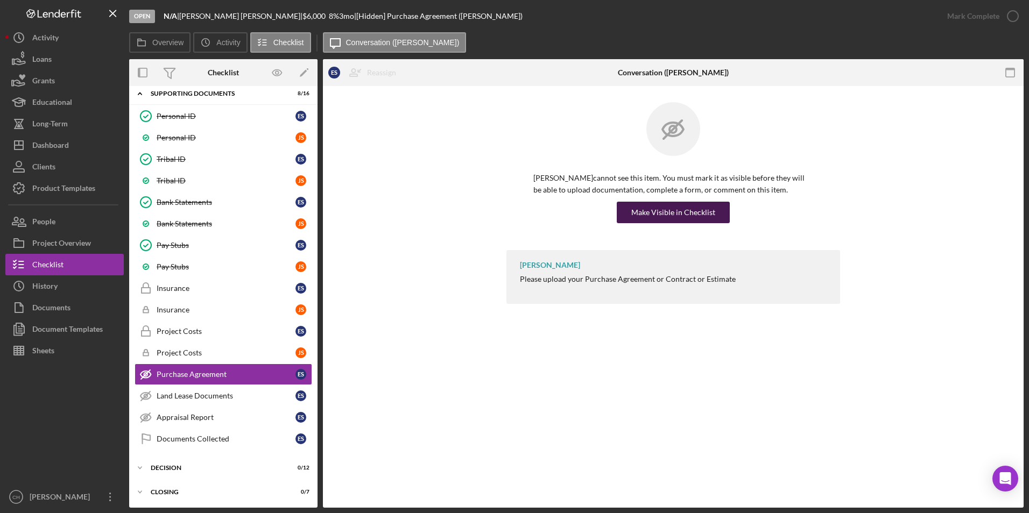
click at [659, 204] on div "Make Visible in Checklist" at bounding box center [673, 213] width 84 height 22
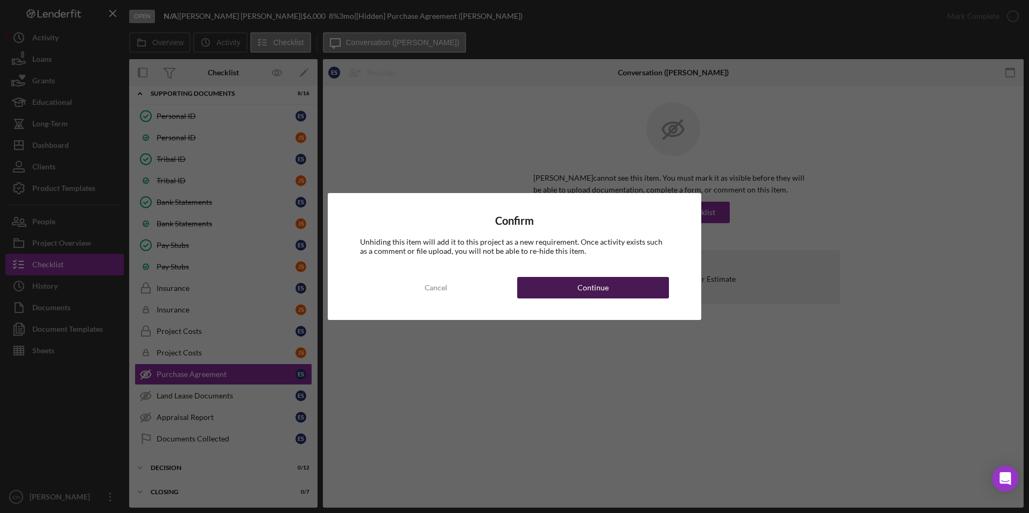
click at [585, 283] on div "Continue" at bounding box center [592, 288] width 31 height 22
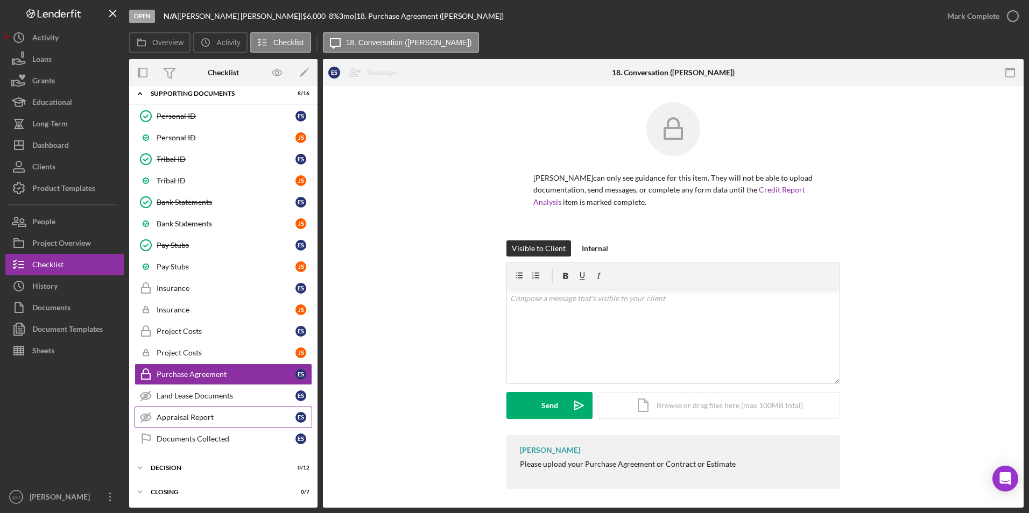
click at [163, 413] on div "Appraisal Report" at bounding box center [226, 417] width 139 height 9
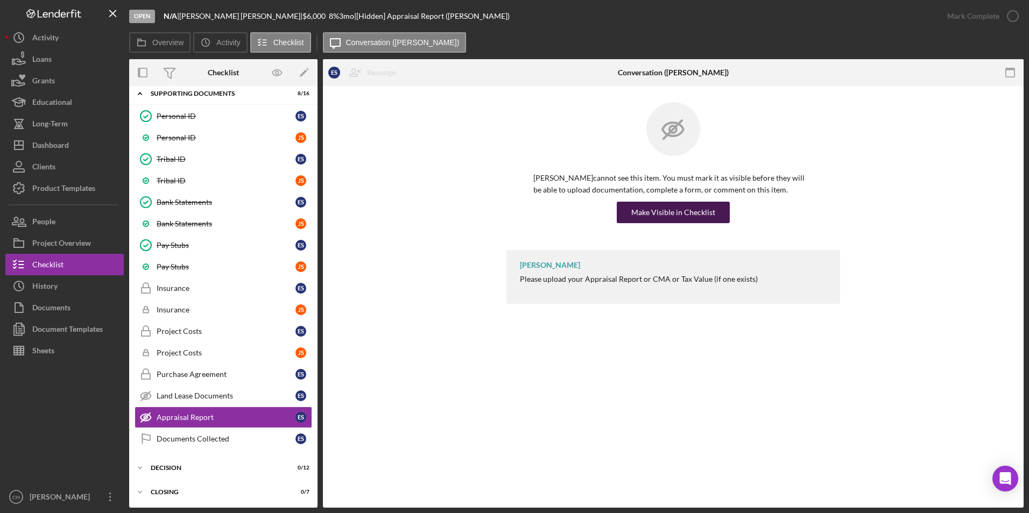
click at [713, 207] on button "Make Visible in Checklist" at bounding box center [673, 213] width 113 height 22
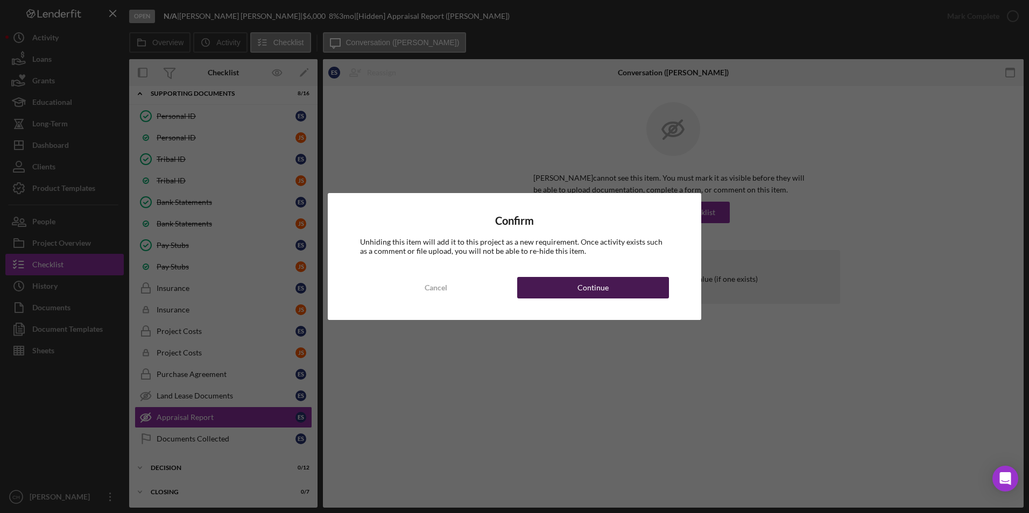
click at [602, 294] on div "Continue" at bounding box center [592, 288] width 31 height 22
